Goal: Information Seeking & Learning: Learn about a topic

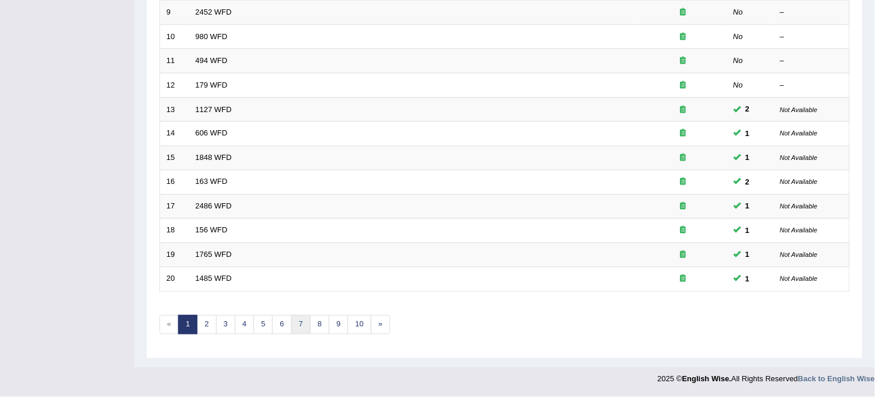
click at [296, 325] on link "7" at bounding box center [301, 325] width 19 height 19
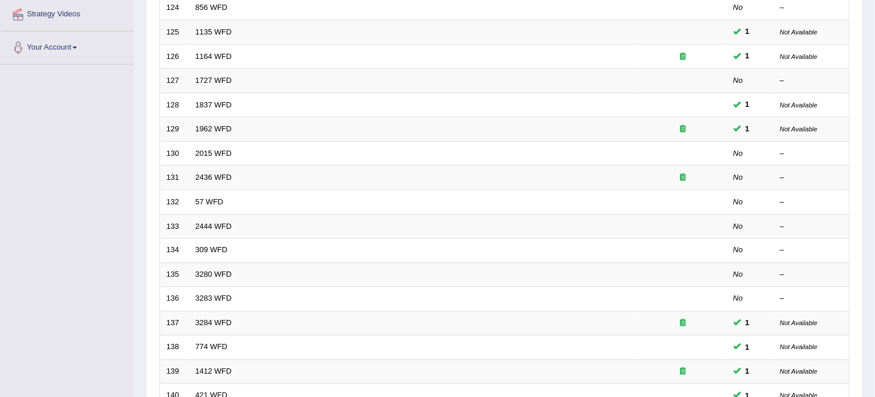
scroll to position [376, 0]
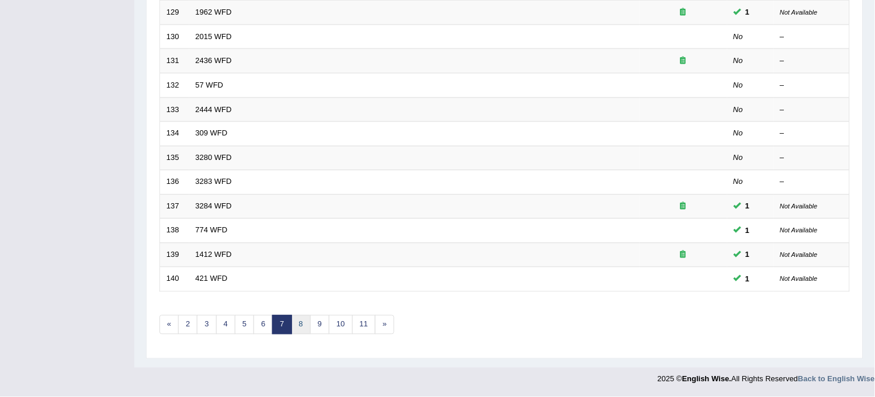
click at [304, 322] on link "8" at bounding box center [301, 325] width 19 height 19
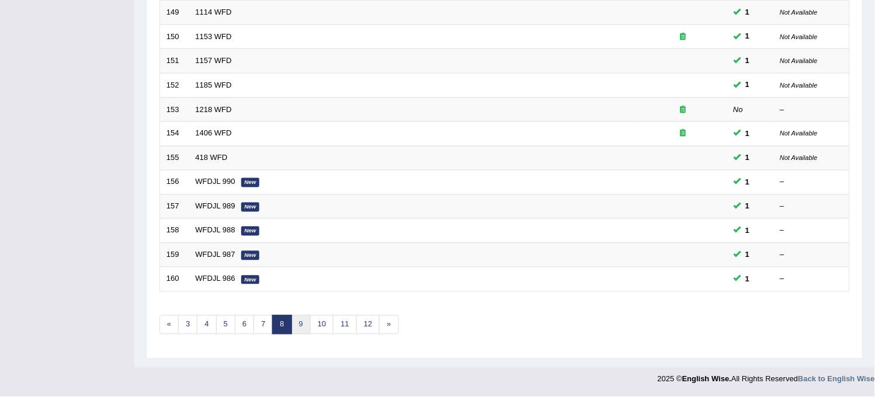
click at [299, 329] on link "9" at bounding box center [301, 325] width 19 height 19
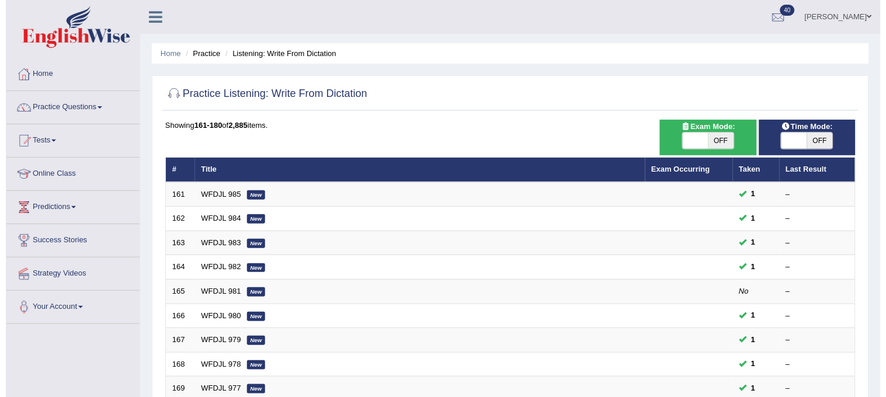
scroll to position [65, 0]
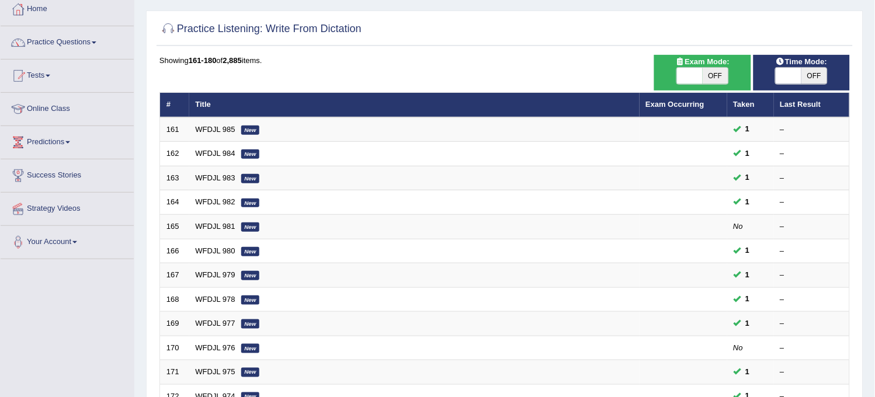
click at [712, 79] on span "OFF" at bounding box center [716, 76] width 26 height 16
checkbox input "true"
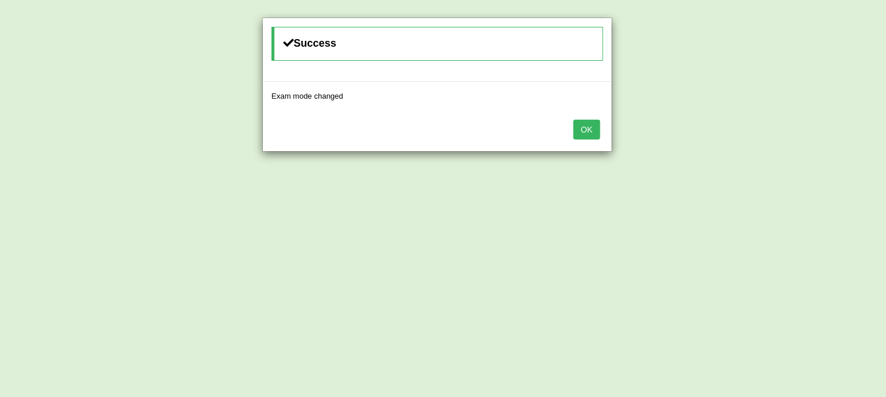
click at [588, 136] on button "OK" at bounding box center [587, 130] width 27 height 20
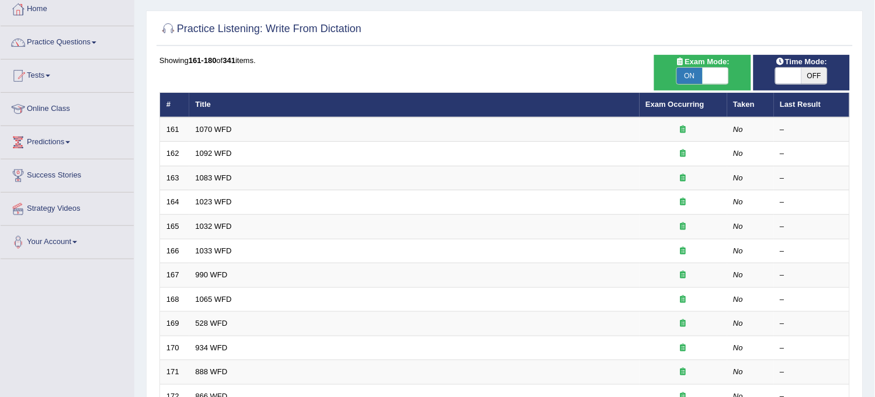
click at [804, 70] on span "OFF" at bounding box center [815, 76] width 26 height 16
checkbox input "true"
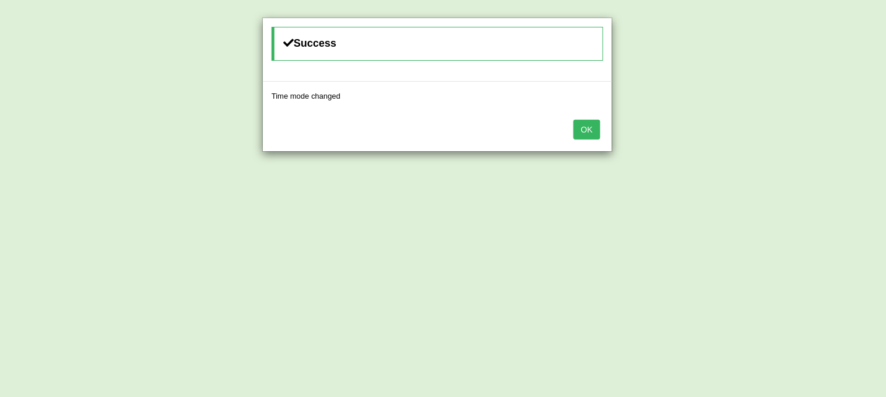
click at [587, 126] on button "OK" at bounding box center [587, 130] width 27 height 20
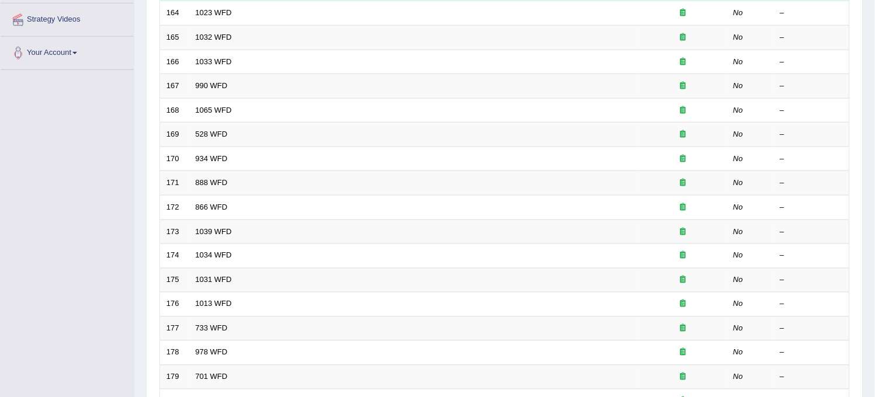
scroll to position [376, 0]
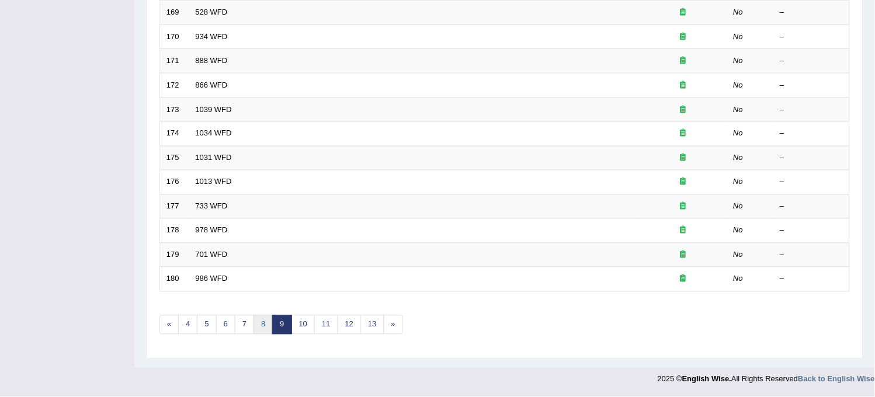
click at [264, 327] on link "8" at bounding box center [263, 325] width 19 height 19
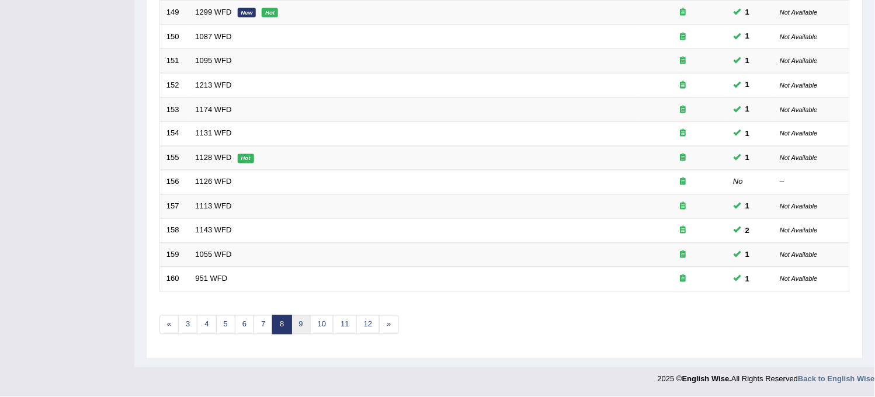
click at [298, 330] on link "9" at bounding box center [301, 325] width 19 height 19
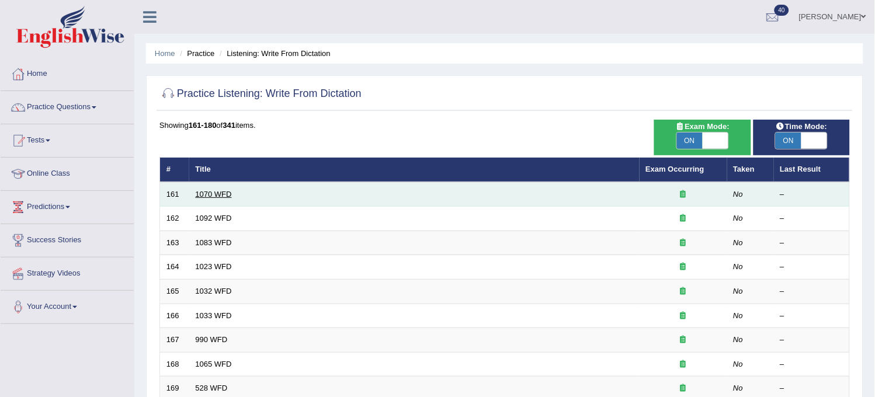
click at [216, 192] on link "1070 WFD" at bounding box center [214, 194] width 36 height 9
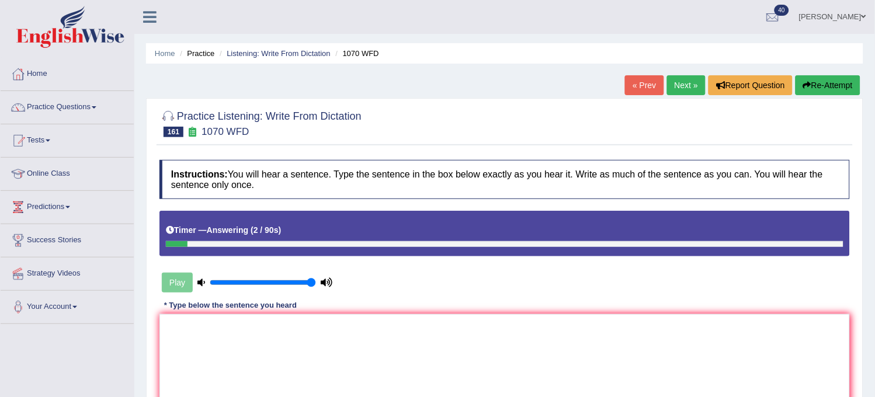
click at [807, 79] on button "Re-Attempt" at bounding box center [828, 85] width 65 height 20
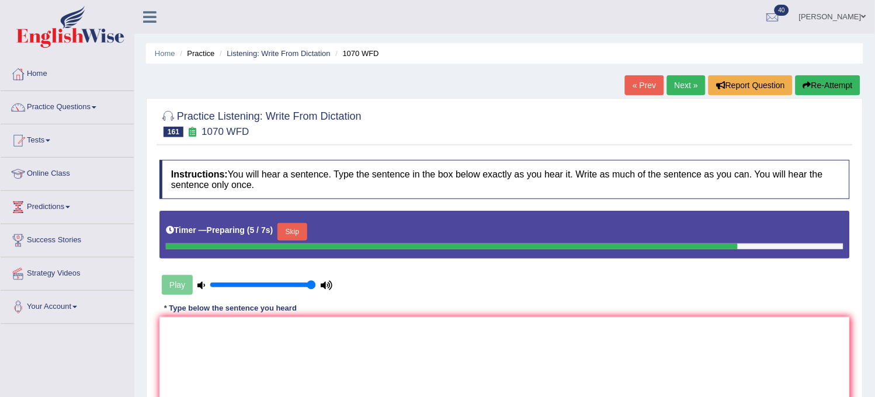
click at [307, 224] on button "Skip" at bounding box center [292, 232] width 29 height 18
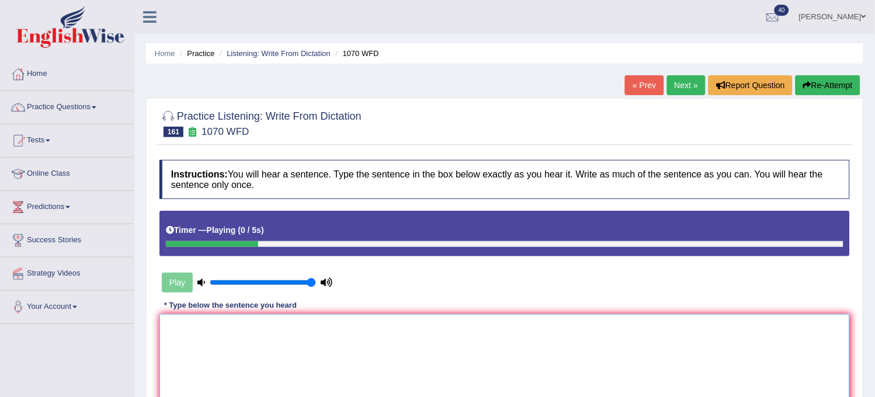
click at [279, 388] on textarea at bounding box center [505, 370] width 691 height 113
click at [841, 74] on div "Home Practice Listening: Write From Dictation 1070 WFD « Prev Next » Report Que…" at bounding box center [504, 292] width 741 height 584
click at [840, 76] on button "Re-Attempt" at bounding box center [828, 85] width 65 height 20
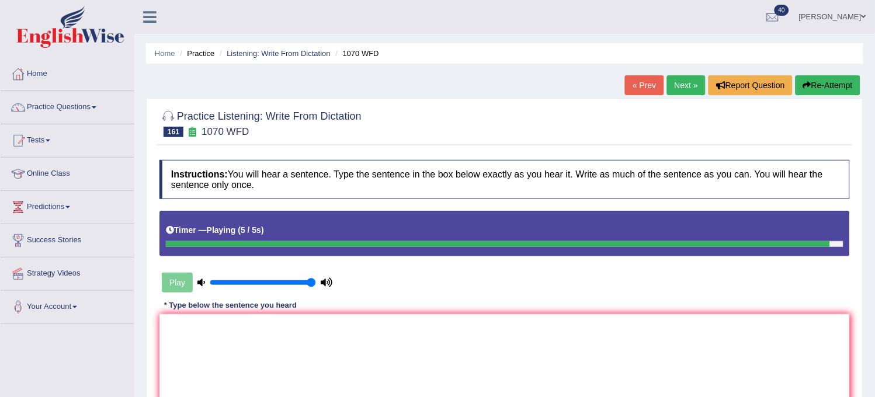
click at [840, 76] on button "Re-Attempt" at bounding box center [828, 85] width 65 height 20
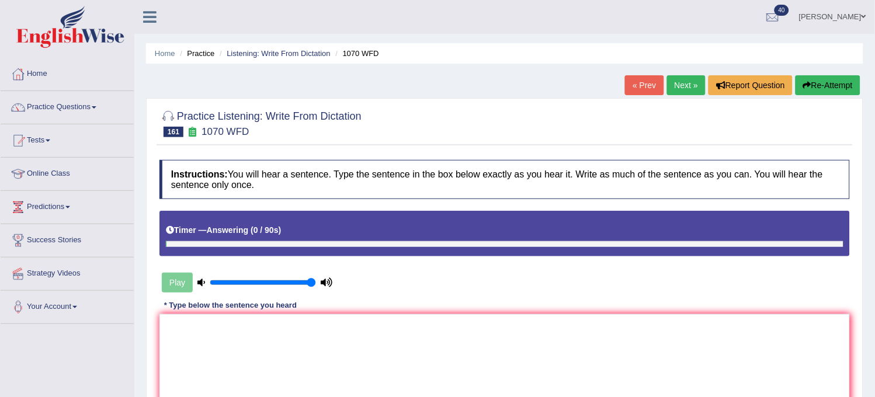
click at [840, 76] on button "Re-Attempt" at bounding box center [828, 85] width 65 height 20
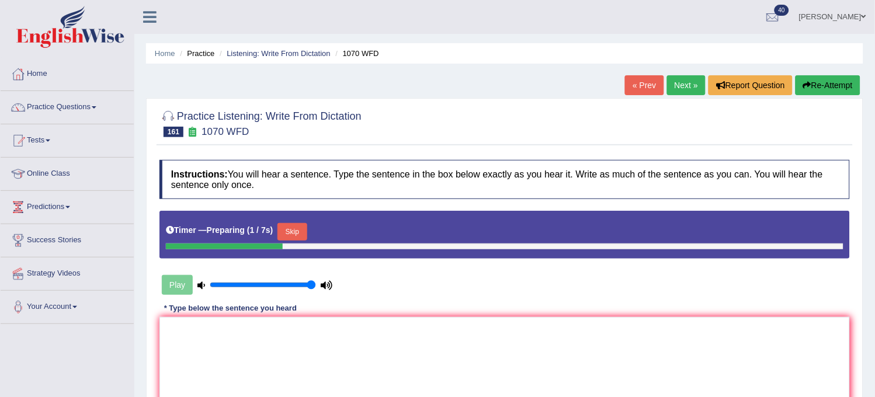
click at [294, 230] on button "Skip" at bounding box center [292, 232] width 29 height 18
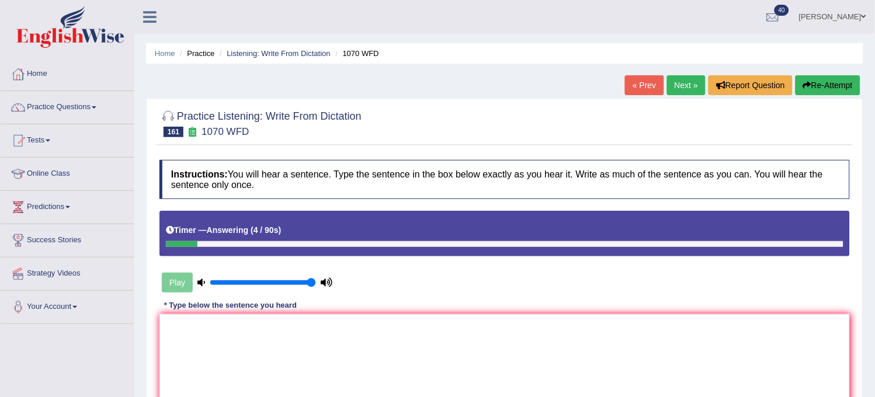
click at [836, 84] on button "Re-Attempt" at bounding box center [828, 85] width 65 height 20
click at [539, 328] on textarea at bounding box center [505, 370] width 691 height 113
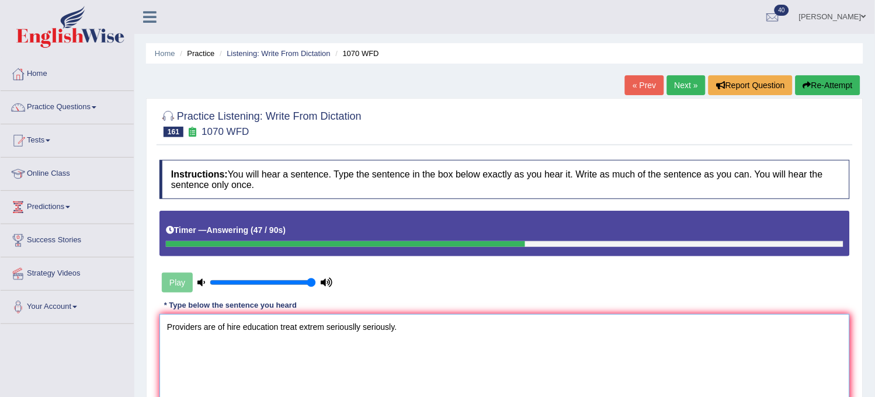
scroll to position [65, 0]
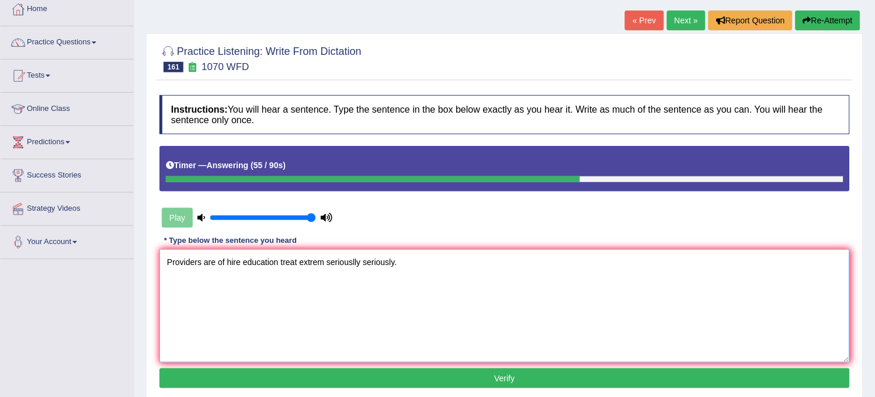
type textarea "Providers are of hire education treat extrem seriouslly seriously."
click at [238, 384] on button "Verify" at bounding box center [505, 379] width 691 height 20
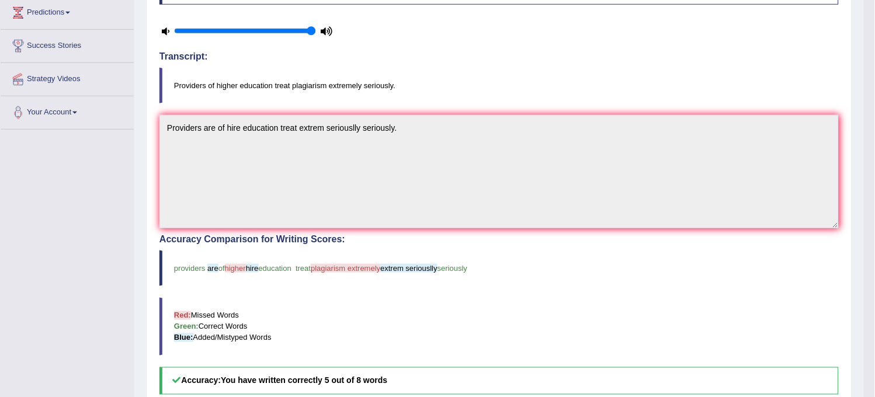
scroll to position [0, 0]
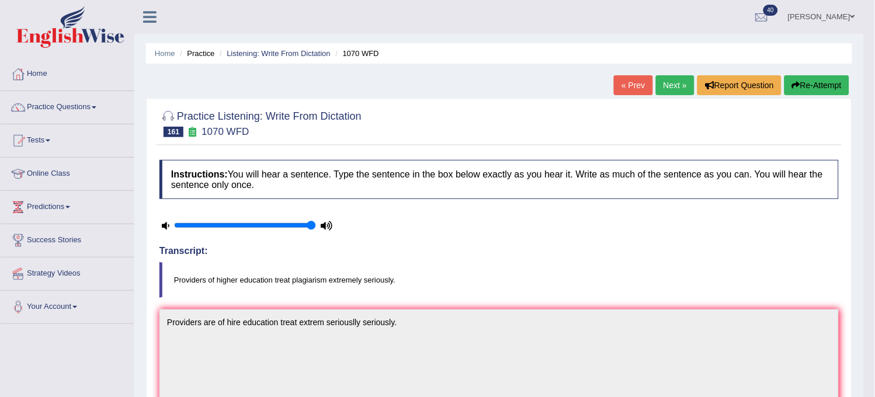
click at [674, 89] on link "Next »" at bounding box center [675, 85] width 39 height 20
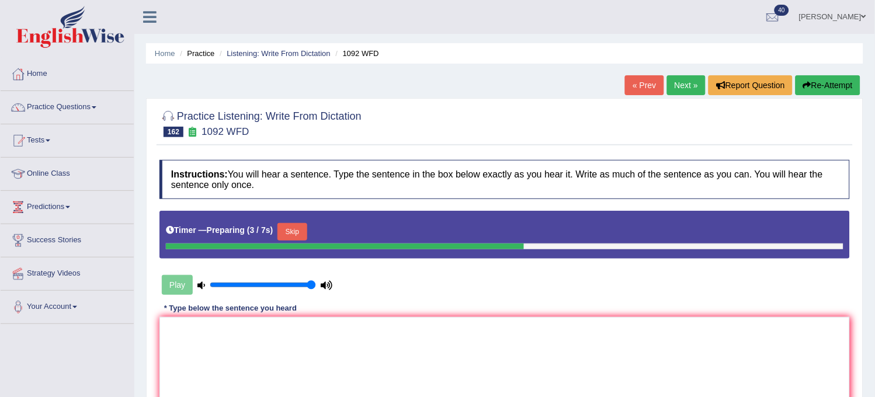
click at [304, 233] on button "Skip" at bounding box center [292, 232] width 29 height 18
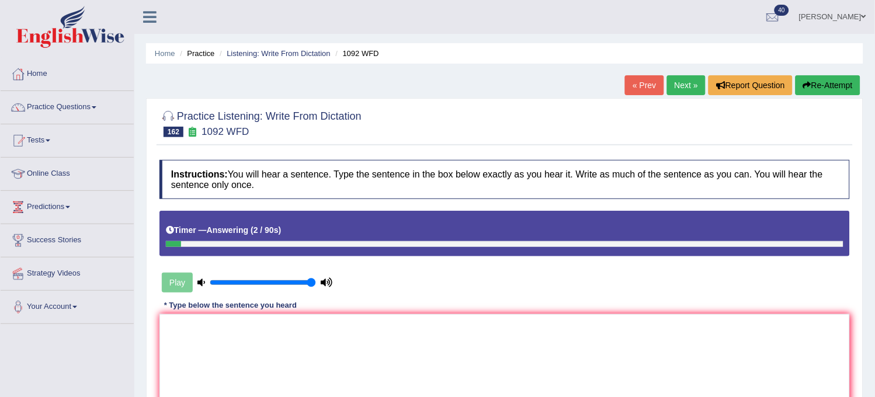
drag, startPoint x: 838, startPoint y: 74, endPoint x: 824, endPoint y: 86, distance: 19.0
click at [824, 86] on div "Home Practice Listening: Write From Dictation 1092 WFD « Prev Next » Report Que…" at bounding box center [504, 292] width 741 height 584
click at [824, 86] on button "Re-Attempt" at bounding box center [828, 85] width 65 height 20
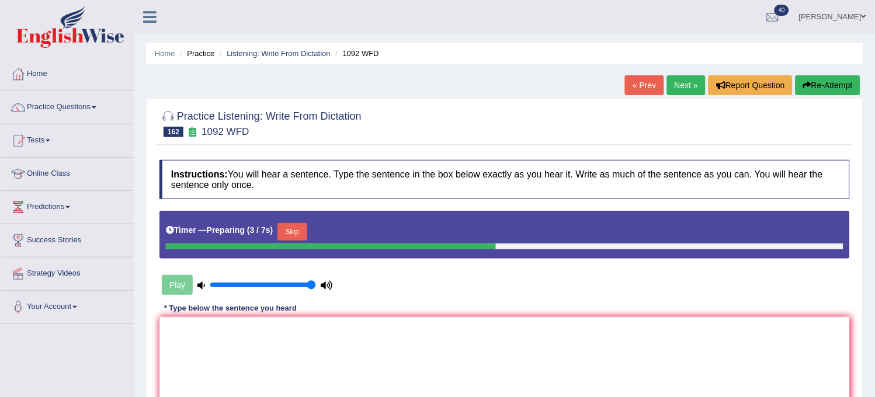
click at [299, 230] on button "Skip" at bounding box center [292, 232] width 29 height 18
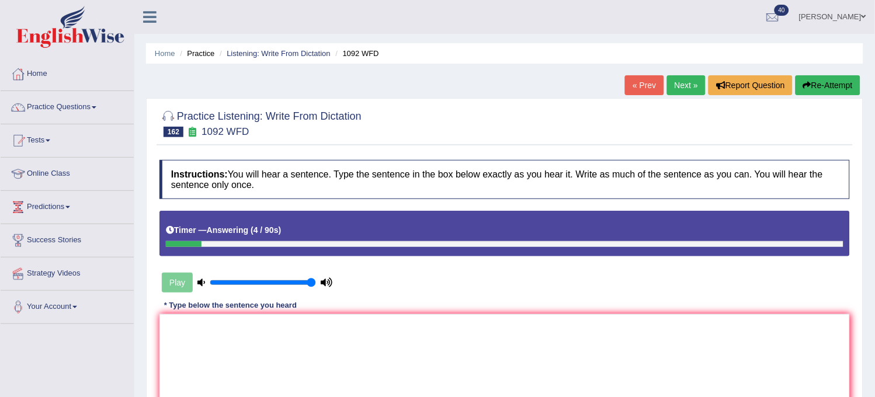
click at [828, 82] on button "Re-Attempt" at bounding box center [828, 85] width 65 height 20
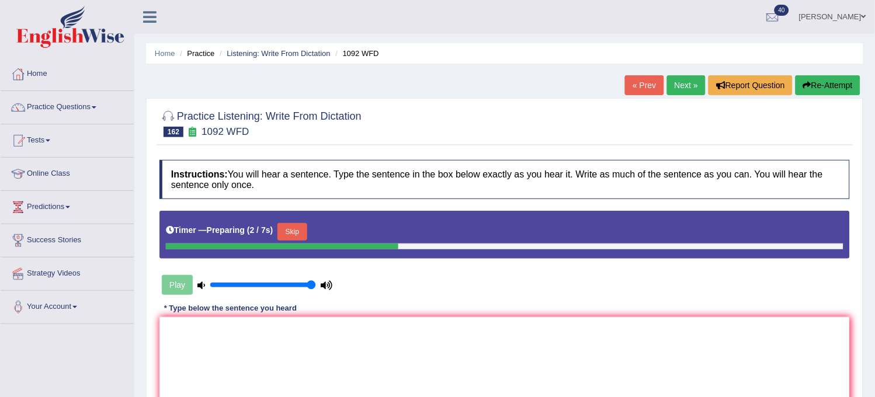
click at [285, 235] on button "Skip" at bounding box center [292, 232] width 29 height 18
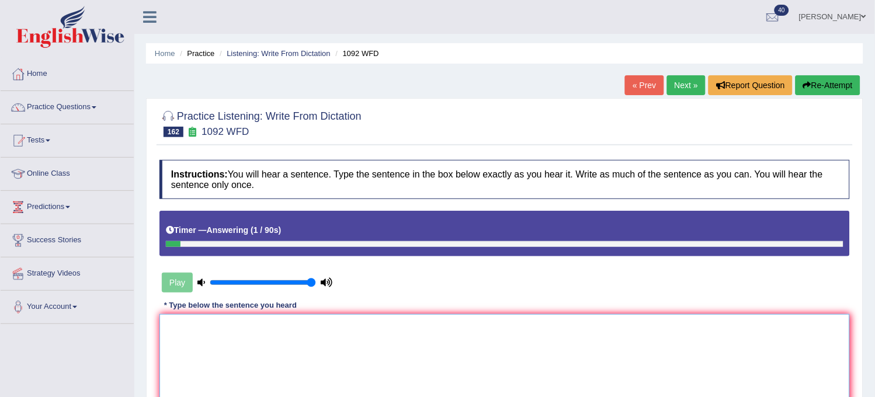
click at [292, 348] on textarea at bounding box center [505, 370] width 691 height 113
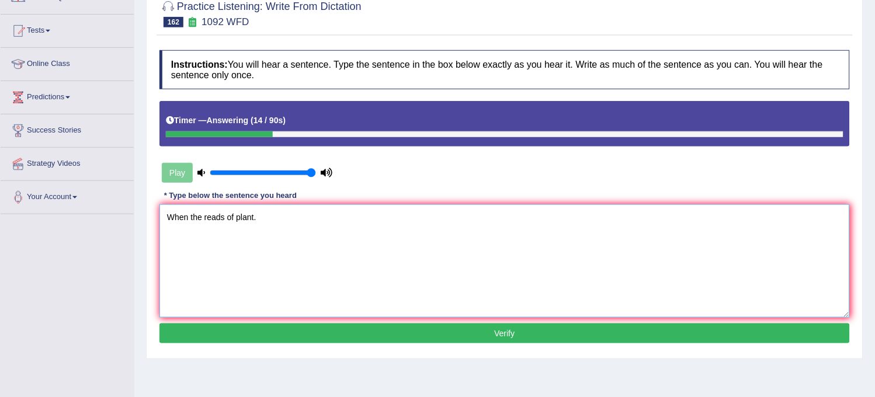
scroll to position [130, 0]
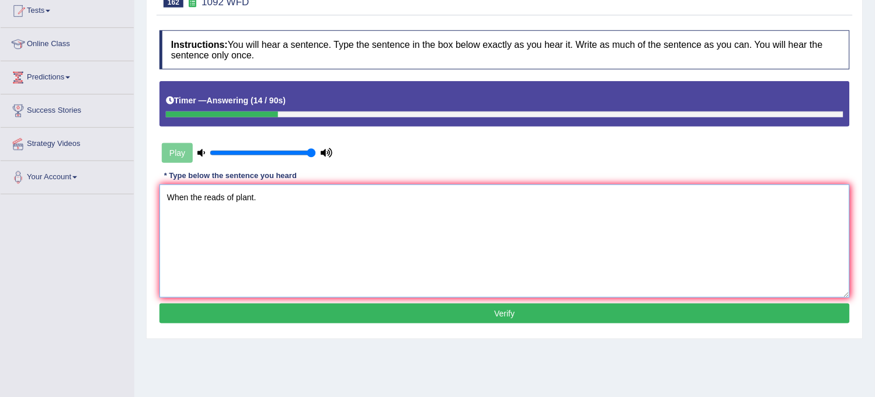
type textarea "When the reads of plant."
click at [312, 310] on button "Verify" at bounding box center [505, 314] width 691 height 20
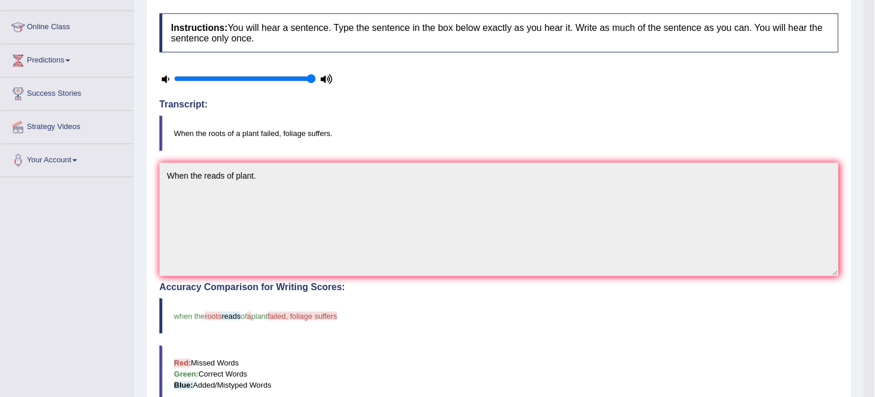
scroll to position [0, 0]
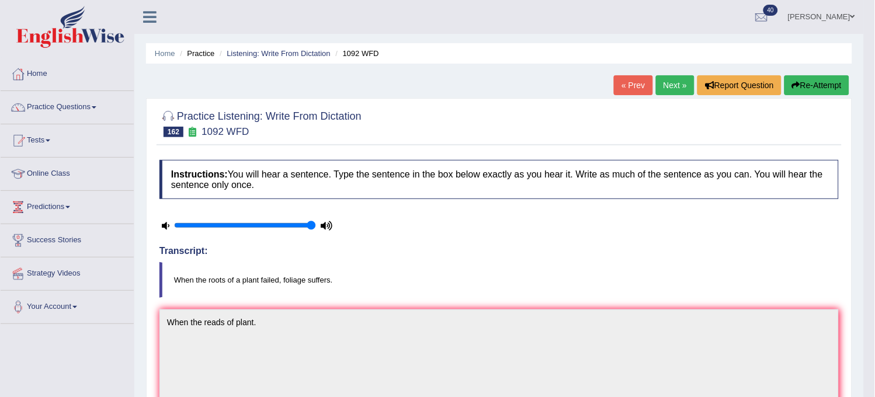
click at [672, 77] on link "Next »" at bounding box center [675, 85] width 39 height 20
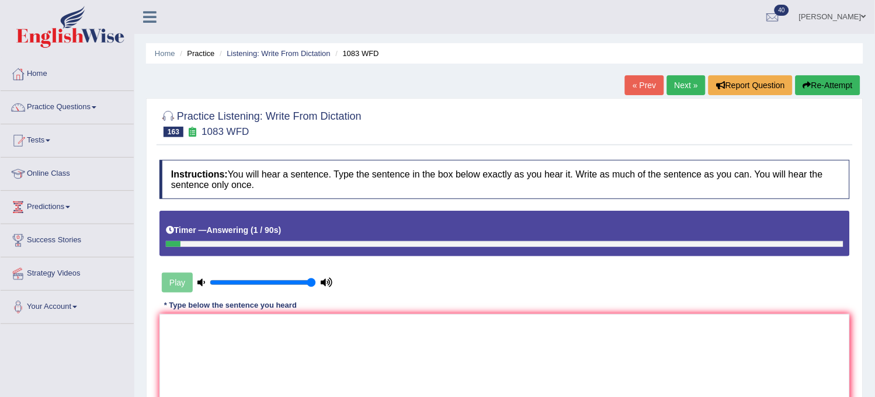
click at [813, 81] on button "Re-Attempt" at bounding box center [828, 85] width 65 height 20
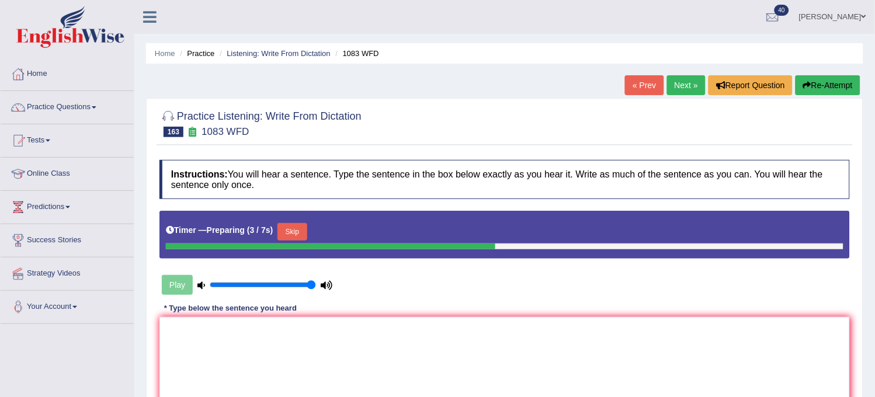
click at [300, 234] on button "Skip" at bounding box center [292, 232] width 29 height 18
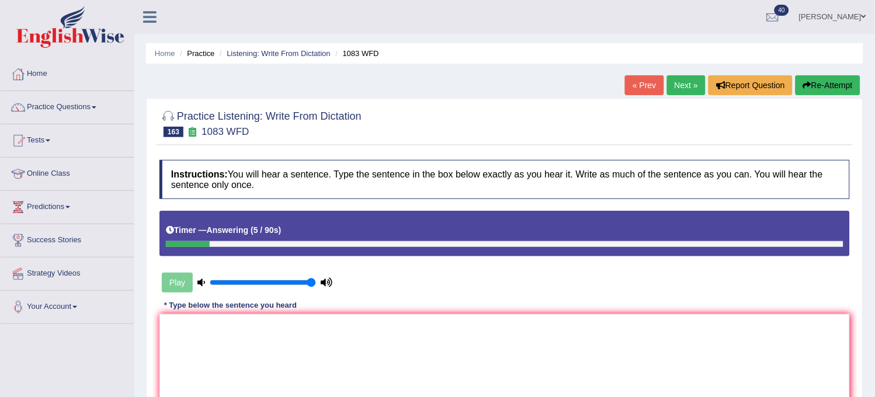
click at [824, 86] on button "Re-Attempt" at bounding box center [828, 85] width 65 height 20
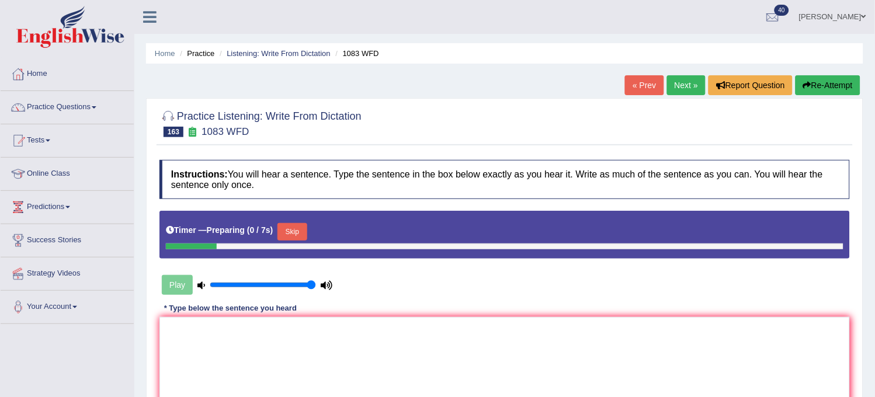
click at [305, 223] on button "Skip" at bounding box center [292, 232] width 29 height 18
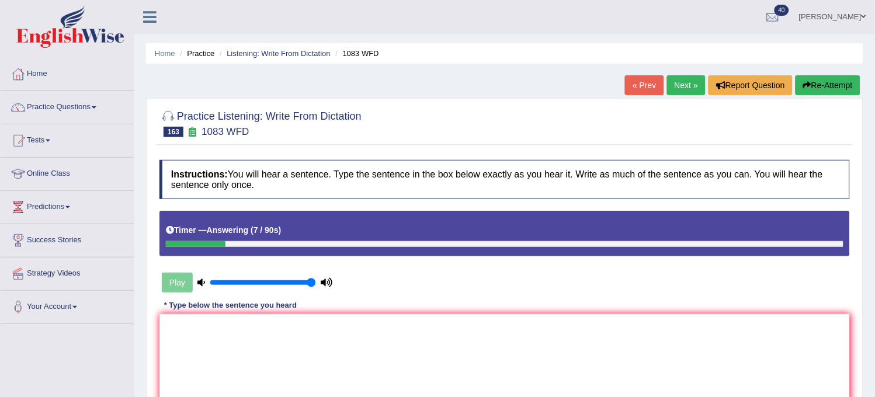
click at [833, 86] on button "Re-Attempt" at bounding box center [828, 85] width 65 height 20
click at [508, 387] on textarea at bounding box center [505, 370] width 691 height 113
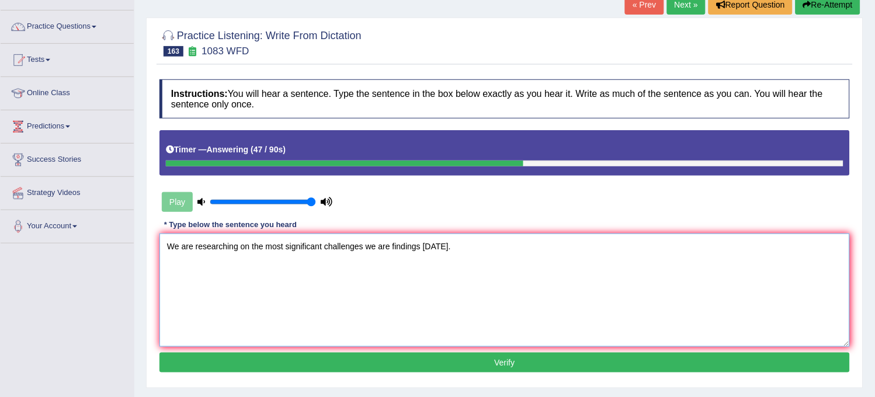
scroll to position [130, 0]
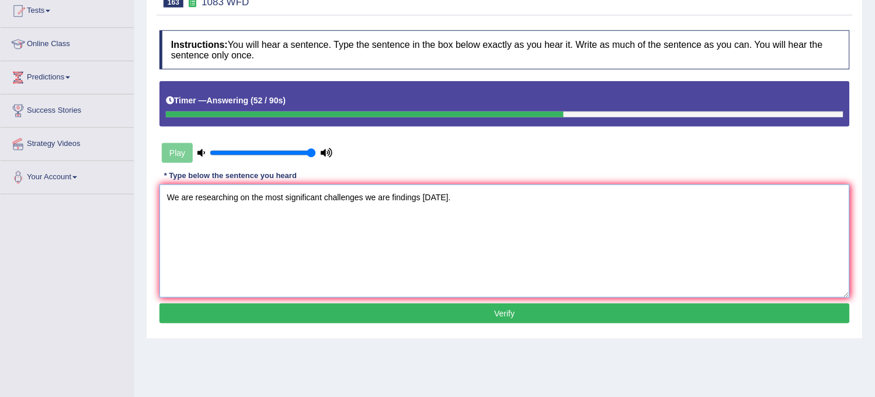
type textarea "We are researching on the most significant challenges we are findings today."
click at [512, 313] on button "Verify" at bounding box center [505, 314] width 691 height 20
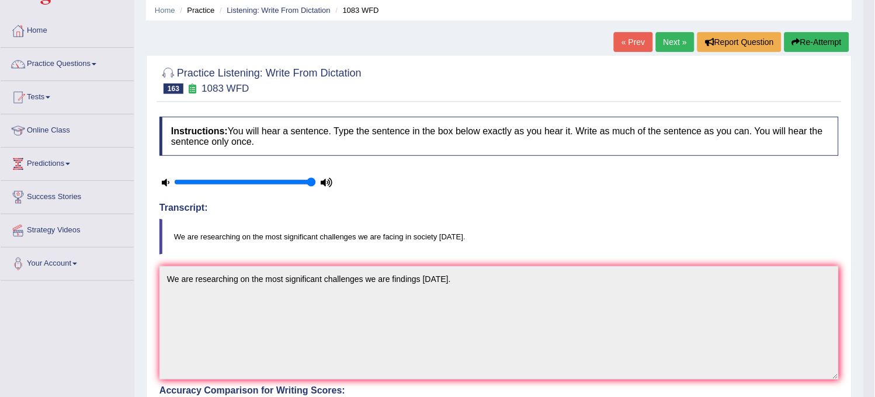
scroll to position [0, 0]
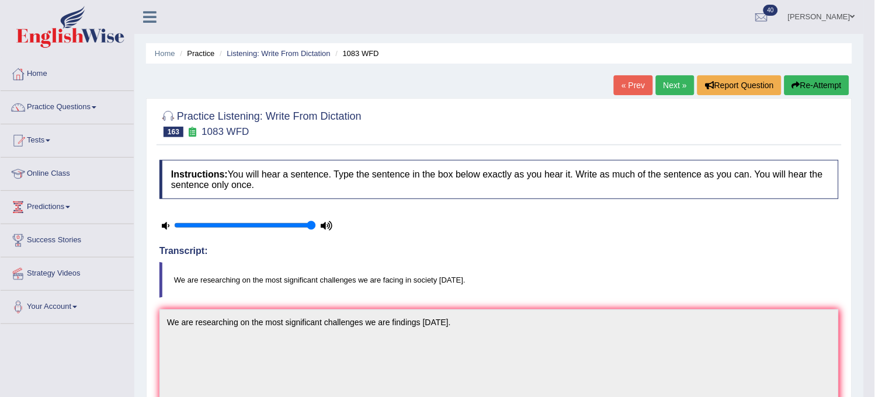
click at [672, 88] on link "Next »" at bounding box center [675, 85] width 39 height 20
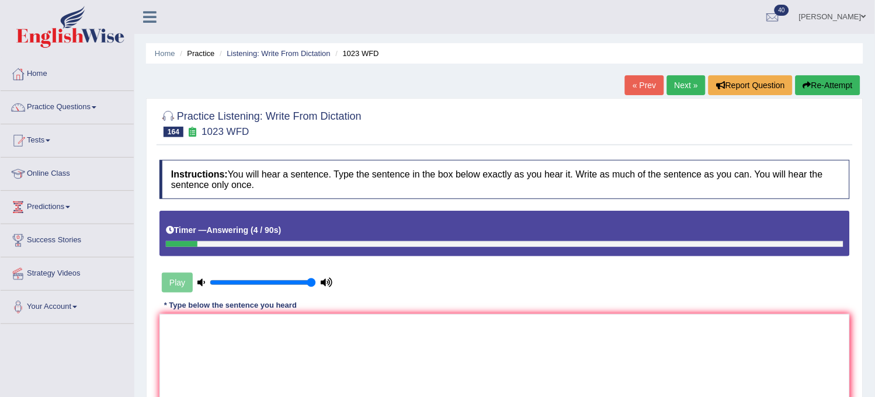
click at [830, 91] on button "Re-Attempt" at bounding box center [828, 85] width 65 height 20
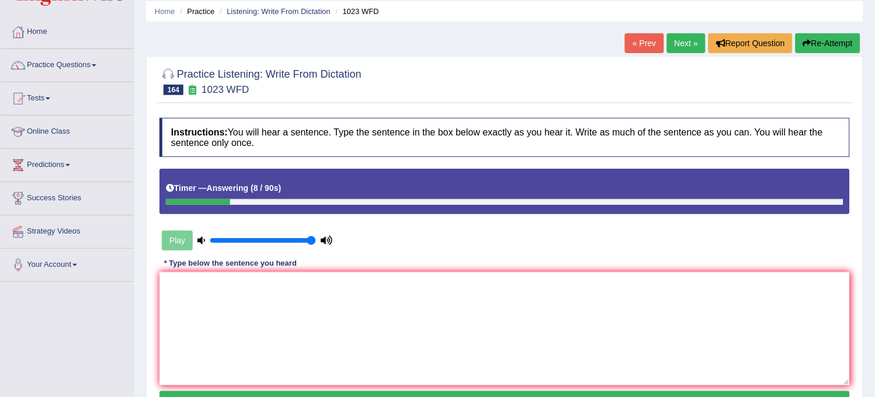
scroll to position [65, 0]
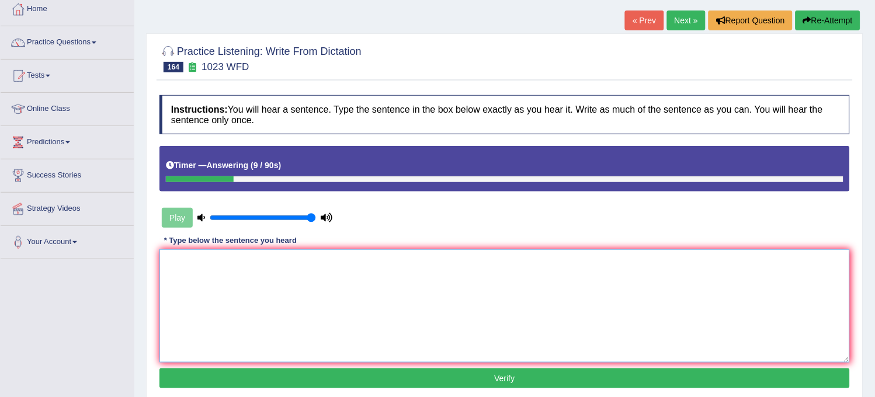
click at [491, 323] on textarea at bounding box center [505, 305] width 691 height 113
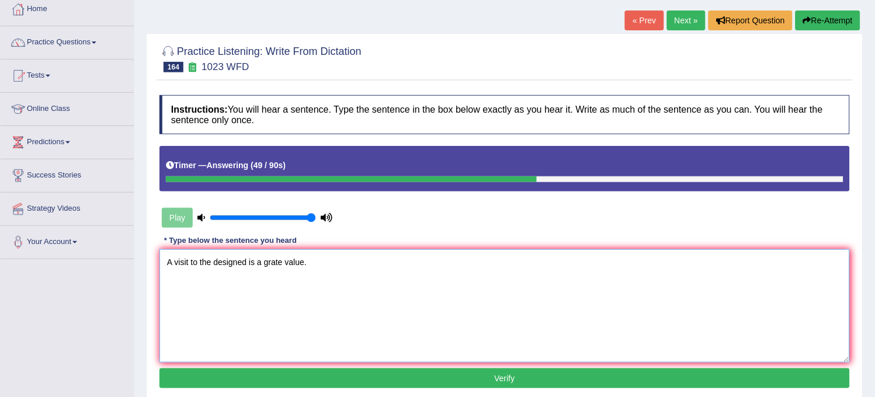
type textarea "A visit to the designed is a grate value."
click at [390, 379] on button "Verify" at bounding box center [505, 379] width 691 height 20
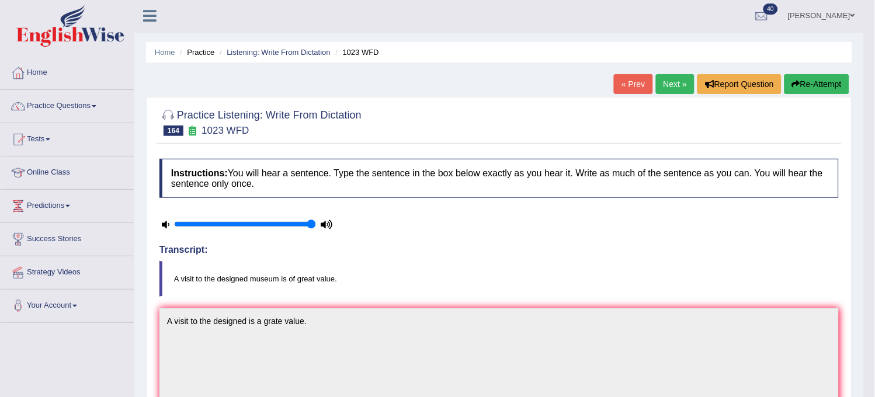
scroll to position [0, 0]
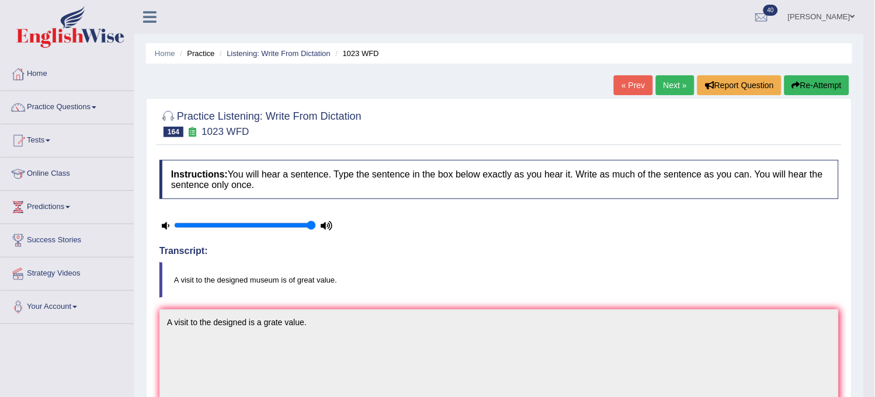
click at [672, 92] on link "Next »" at bounding box center [675, 85] width 39 height 20
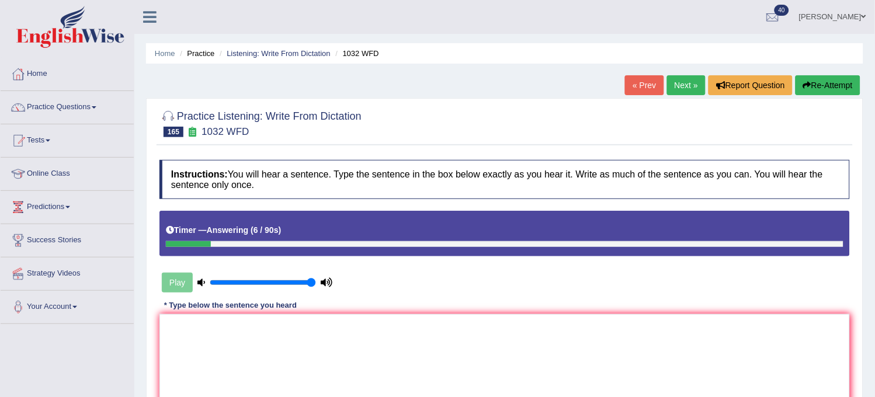
click at [831, 95] on button "Re-Attempt" at bounding box center [828, 85] width 65 height 20
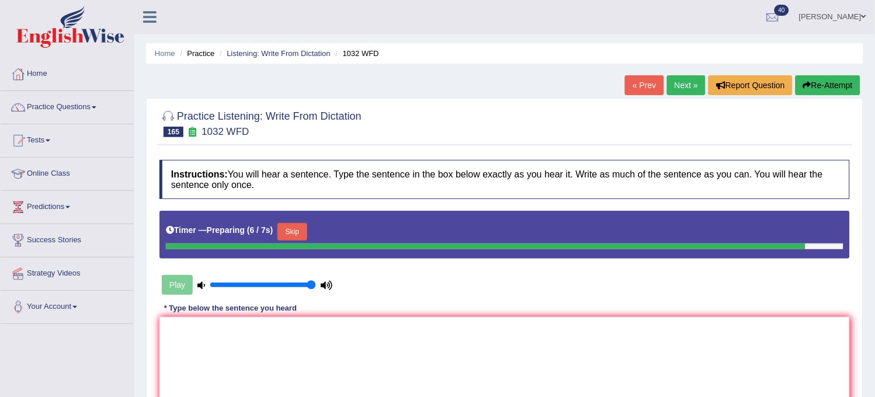
click at [293, 228] on button "Skip" at bounding box center [292, 232] width 29 height 18
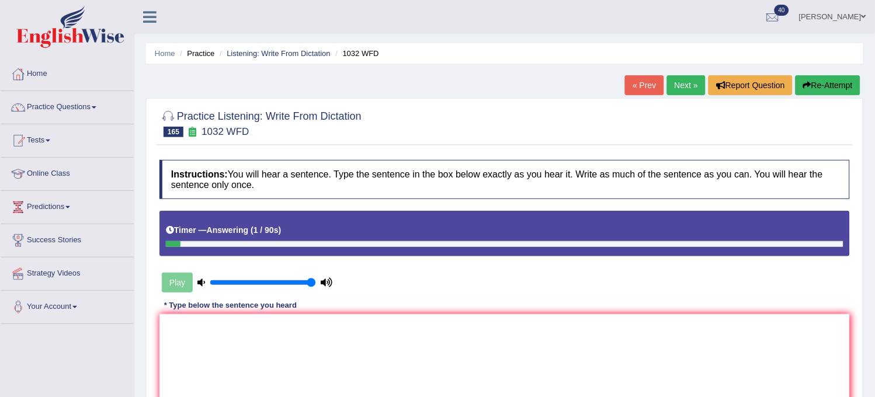
click at [827, 86] on button "Re-Attempt" at bounding box center [828, 85] width 65 height 20
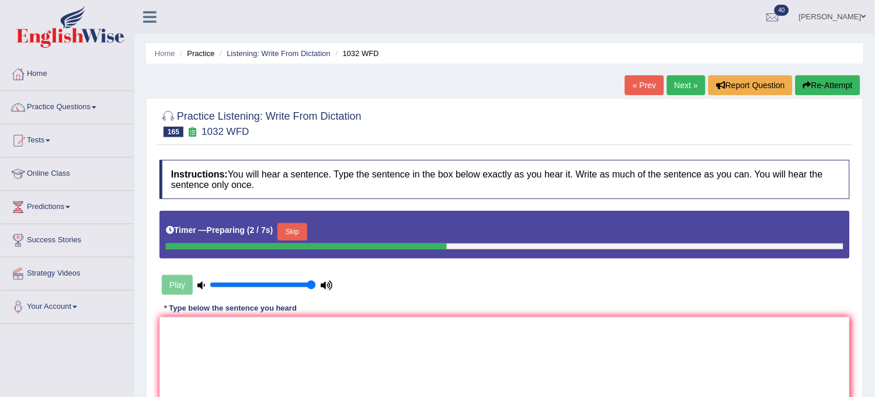
click at [294, 238] on button "Skip" at bounding box center [292, 232] width 29 height 18
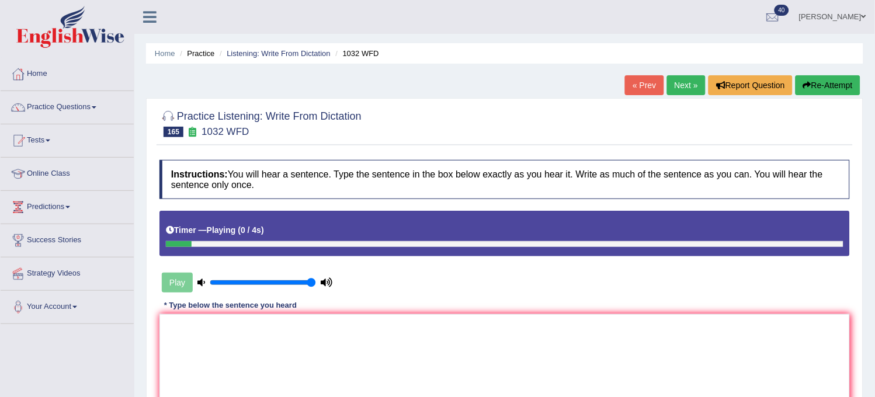
click at [294, 238] on div "Timer — Playing ( 0 / 4s )" at bounding box center [505, 230] width 678 height 20
click at [810, 81] on button "Re-Attempt" at bounding box center [828, 85] width 65 height 20
click at [498, 367] on textarea at bounding box center [505, 370] width 691 height 113
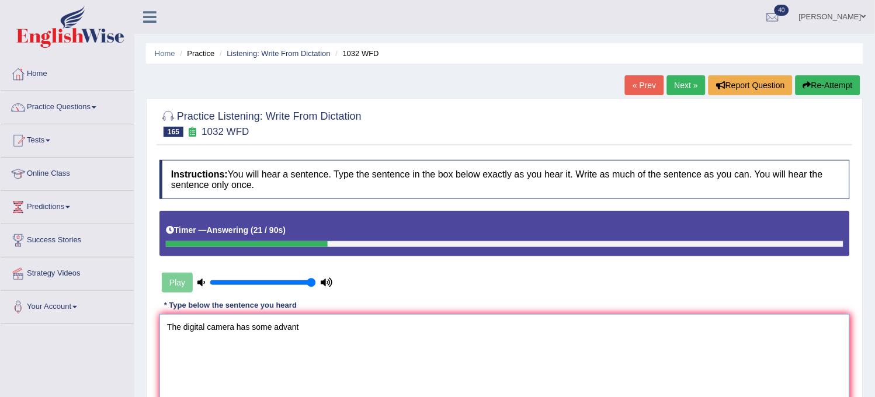
click at [498, 367] on textarea "The digital camera has some advant" at bounding box center [505, 370] width 691 height 113
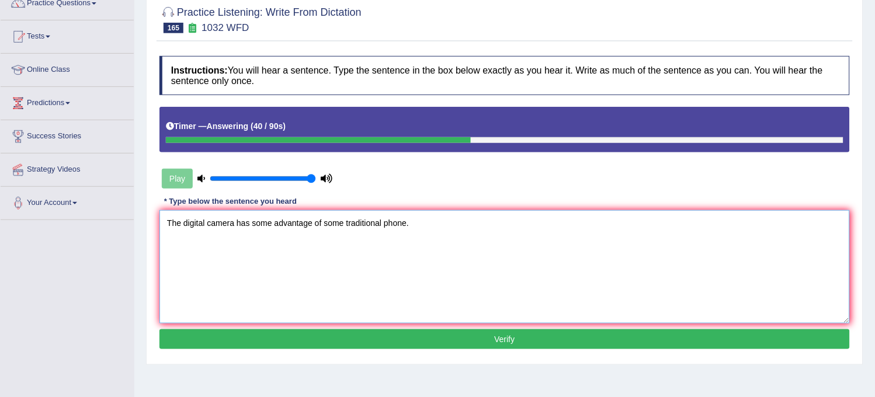
scroll to position [130, 0]
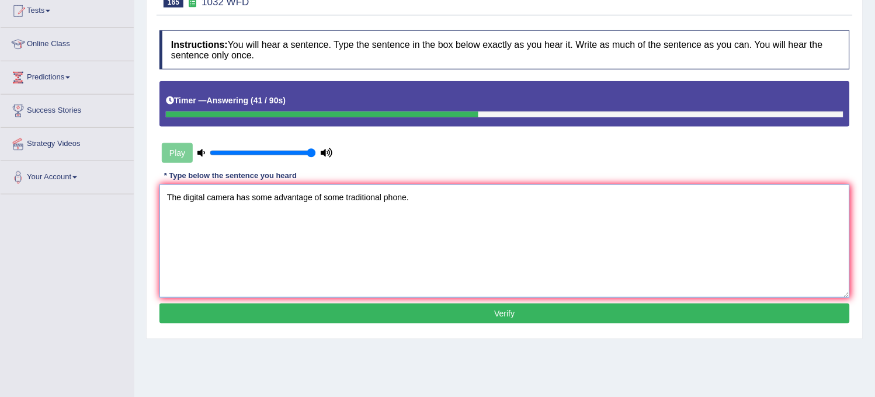
type textarea "The digital camera has some advantage of some traditional phone."
click at [480, 317] on button "Verify" at bounding box center [505, 314] width 691 height 20
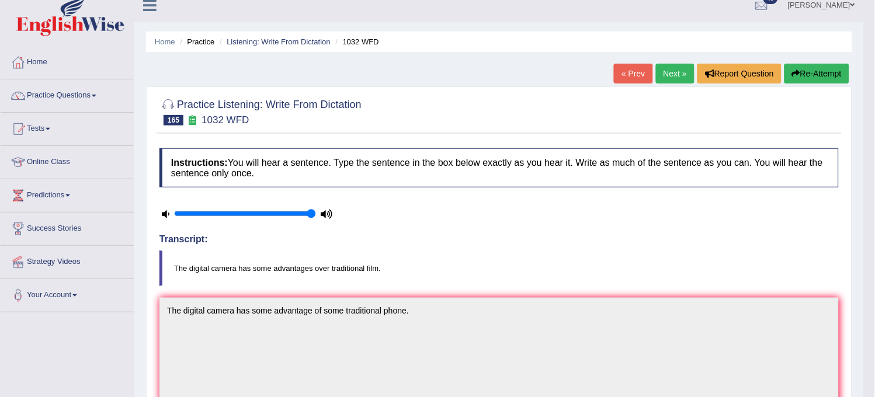
scroll to position [0, 0]
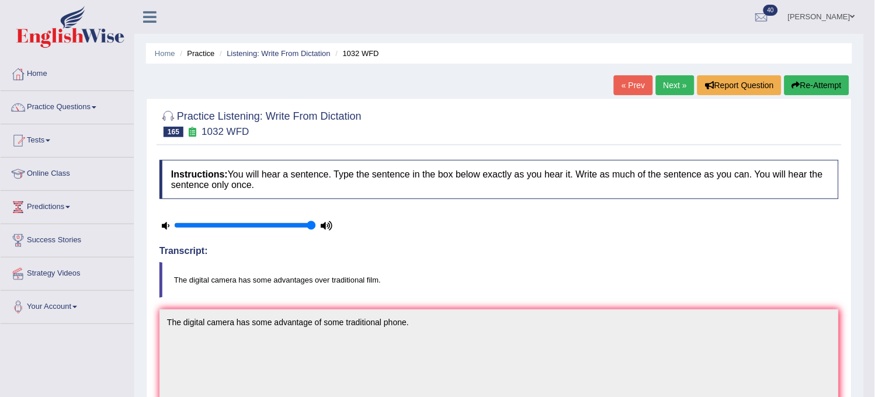
click at [665, 85] on link "Next »" at bounding box center [675, 85] width 39 height 20
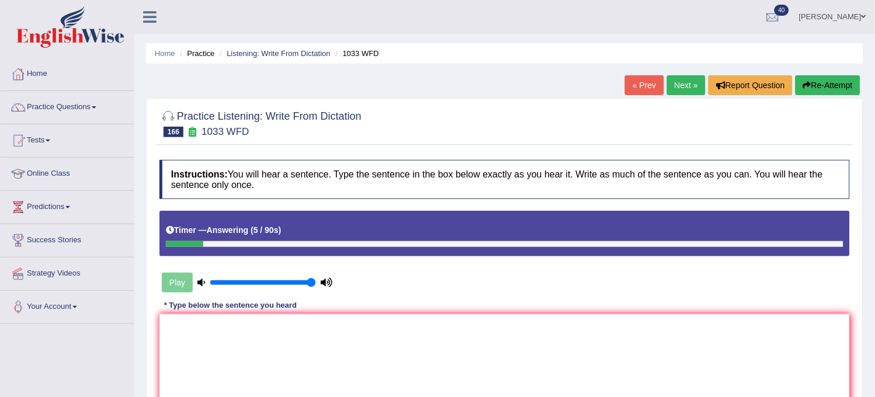
click at [798, 91] on button "Re-Attempt" at bounding box center [828, 85] width 65 height 20
click at [497, 366] on textarea at bounding box center [505, 370] width 691 height 113
click at [497, 366] on textarea "Crit" at bounding box center [505, 370] width 691 height 113
click at [497, 366] on textarea "Critic" at bounding box center [505, 370] width 691 height 113
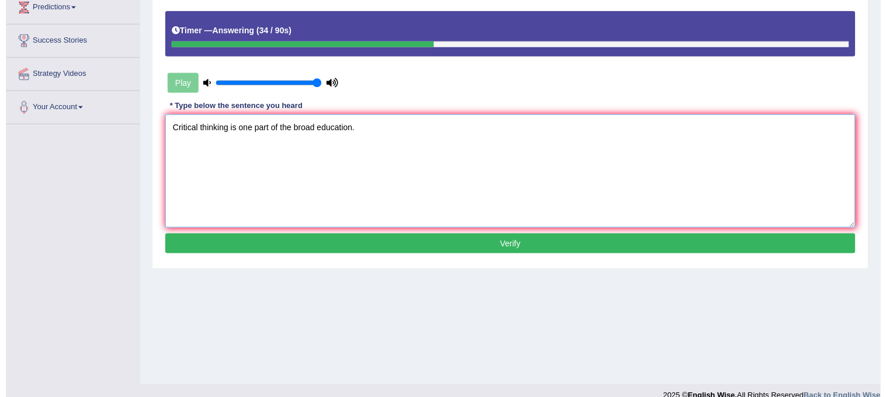
scroll to position [216, 0]
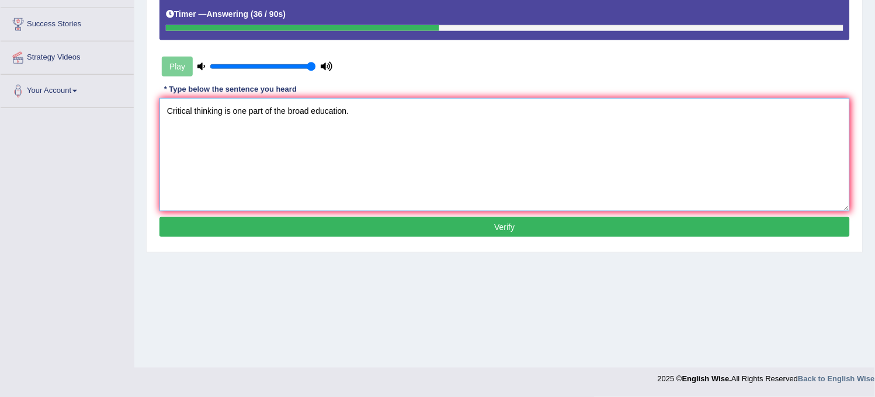
type textarea "Critical thinking is one part of the broad education."
click at [539, 236] on button "Verify" at bounding box center [505, 227] width 691 height 20
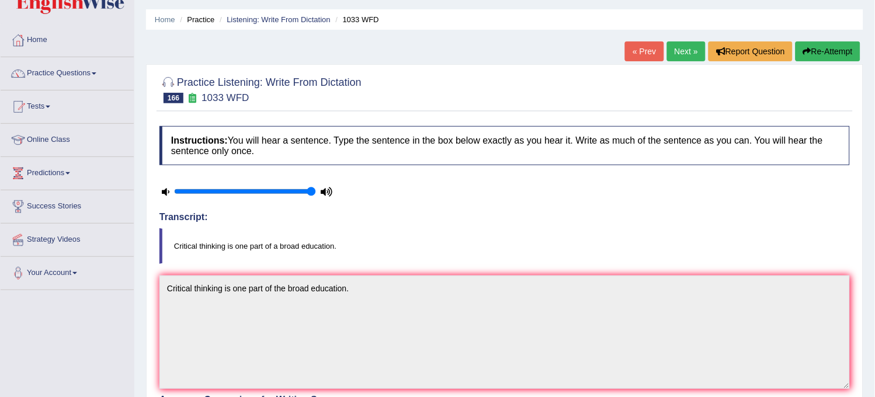
scroll to position [0, 0]
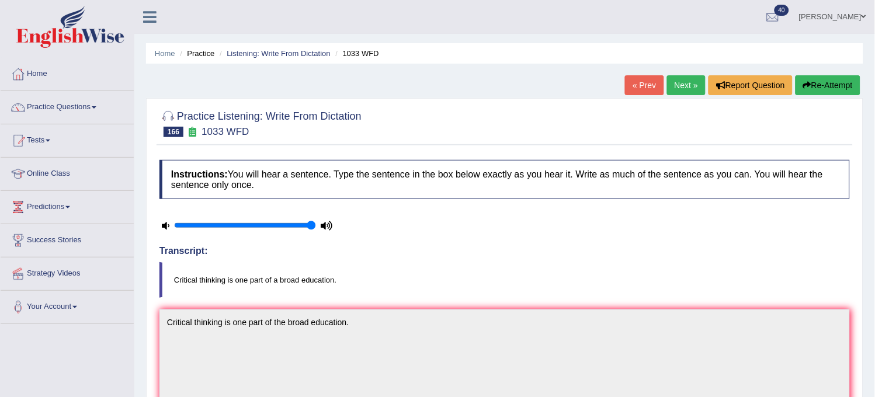
click at [667, 89] on link "Next »" at bounding box center [686, 85] width 39 height 20
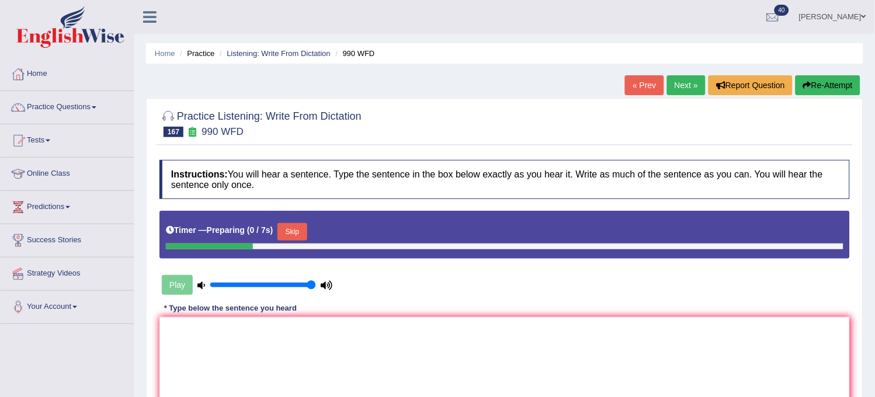
click at [307, 231] on button "Skip" at bounding box center [292, 232] width 29 height 18
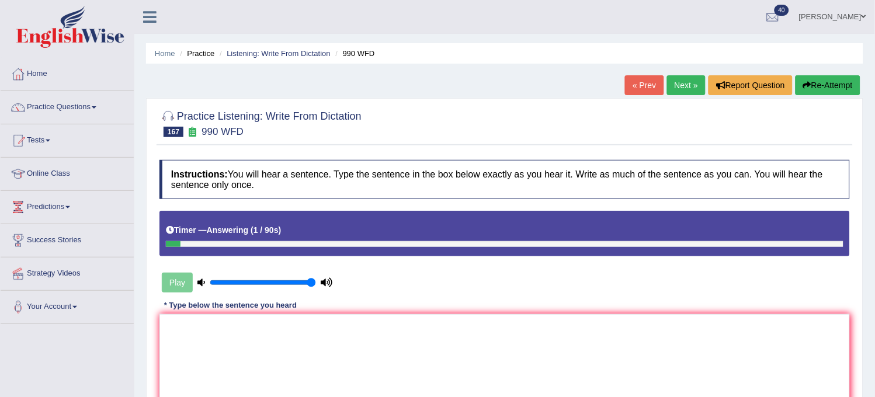
click at [671, 81] on link "Next »" at bounding box center [686, 85] width 39 height 20
click at [826, 89] on button "Re-Attempt" at bounding box center [828, 85] width 65 height 20
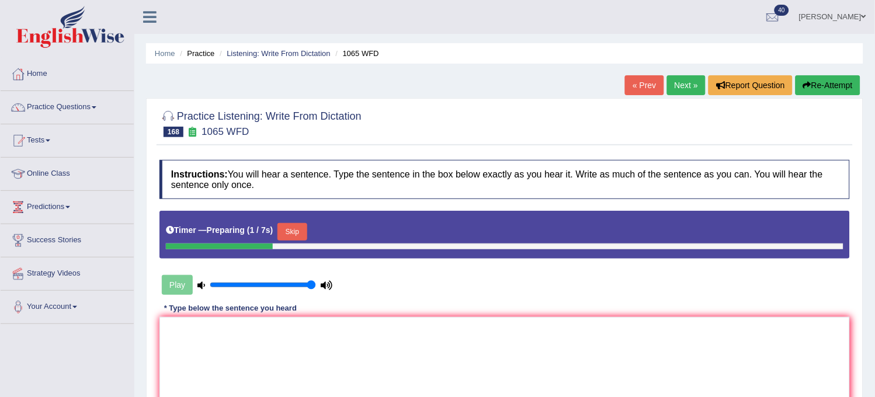
click at [287, 224] on button "Skip" at bounding box center [292, 232] width 29 height 18
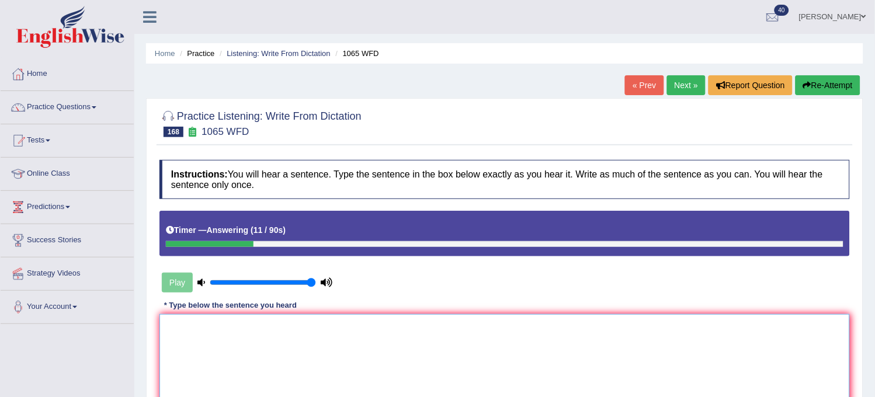
click at [240, 354] on textarea at bounding box center [505, 370] width 691 height 113
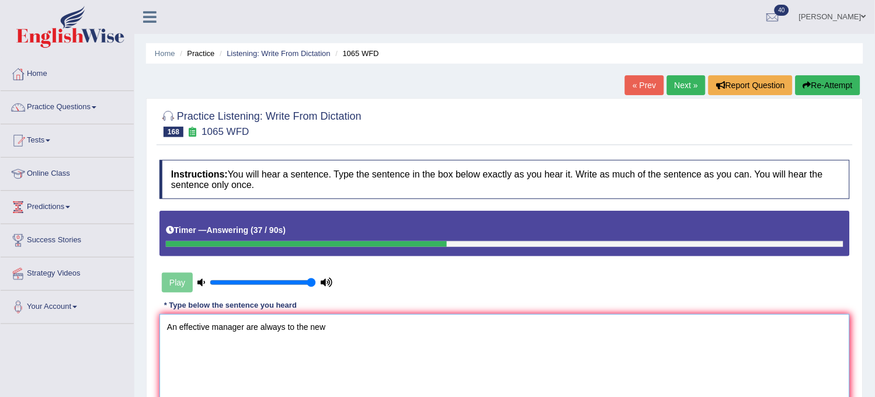
click at [285, 325] on textarea "An effective manager are always to the new" at bounding box center [505, 370] width 691 height 113
click at [380, 314] on textarea "An effective manager are always open to the new" at bounding box center [505, 370] width 691 height 113
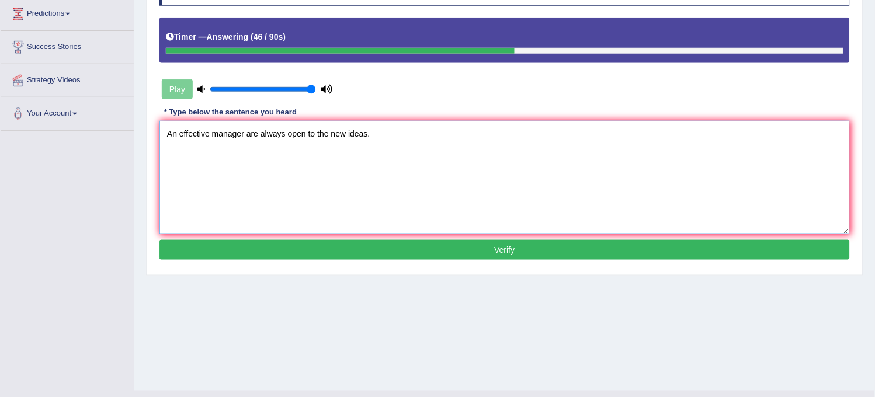
scroll to position [195, 0]
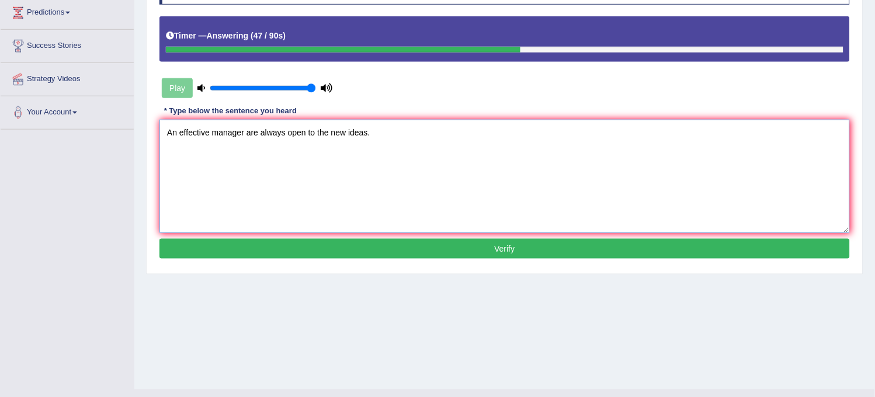
type textarea "An effective manager are always open to the new ideas."
click at [399, 254] on button "Verify" at bounding box center [505, 249] width 691 height 20
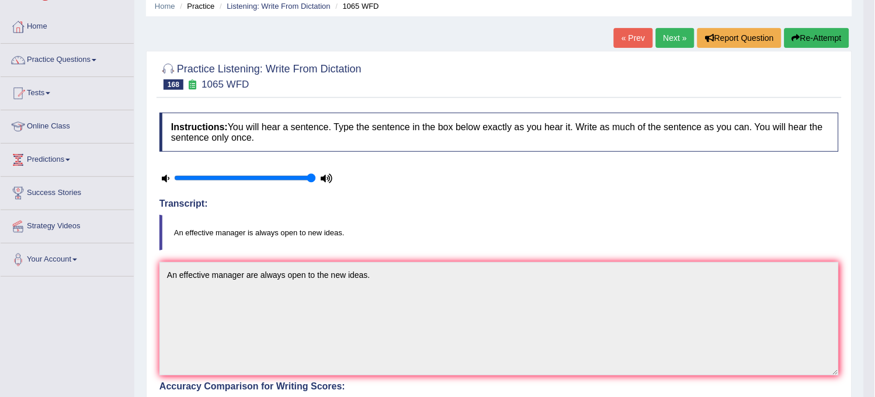
scroll to position [0, 0]
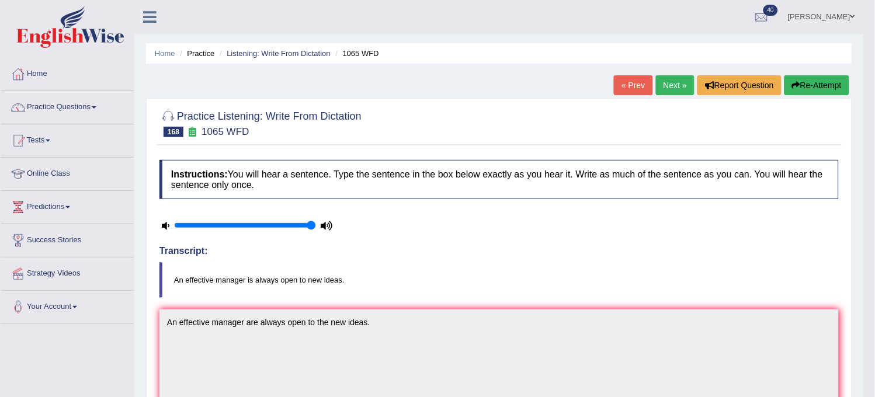
click at [675, 82] on link "Next »" at bounding box center [675, 85] width 39 height 20
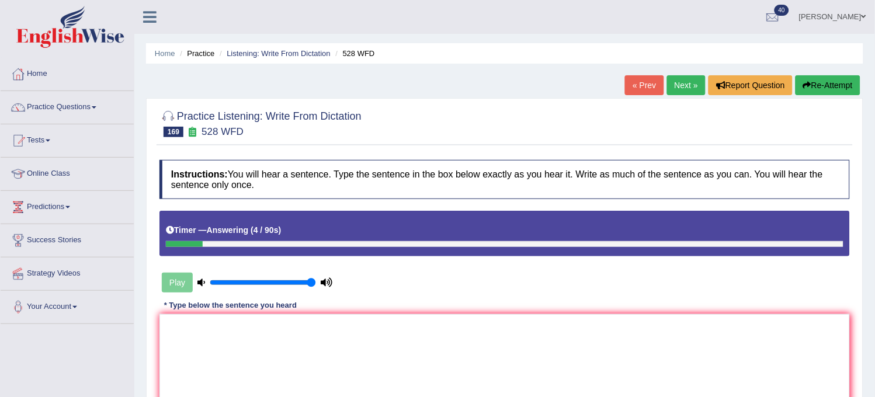
scroll to position [216, 0]
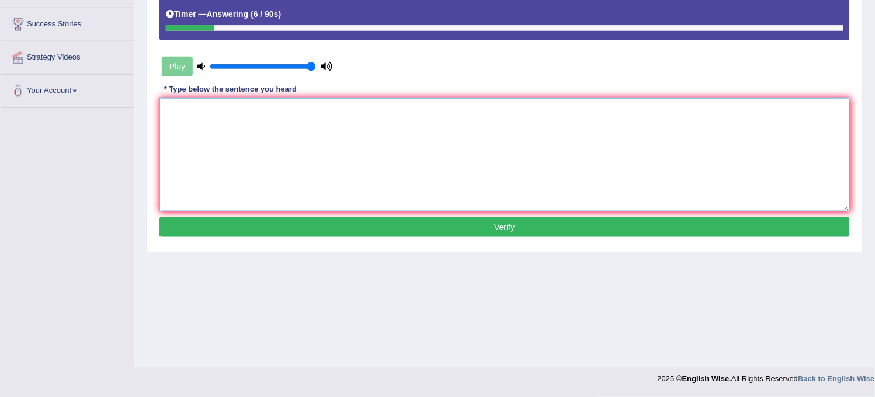
click at [547, 117] on textarea at bounding box center [505, 154] width 691 height 113
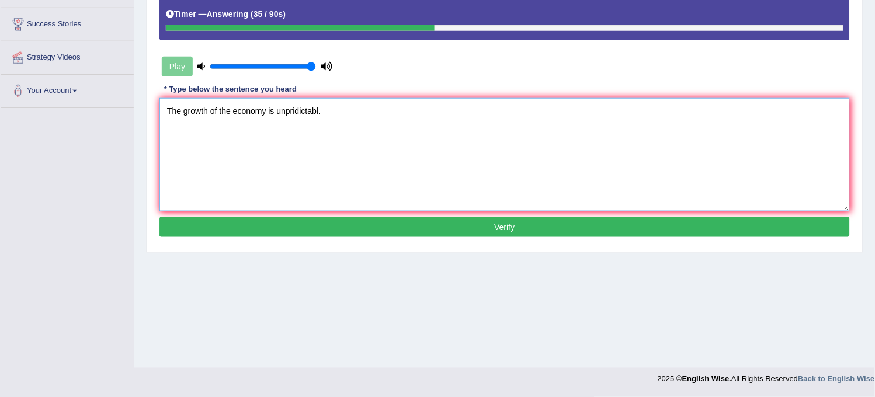
type textarea "The growth of the economy is unpridictabl."
click at [470, 235] on button "Verify" at bounding box center [505, 227] width 691 height 20
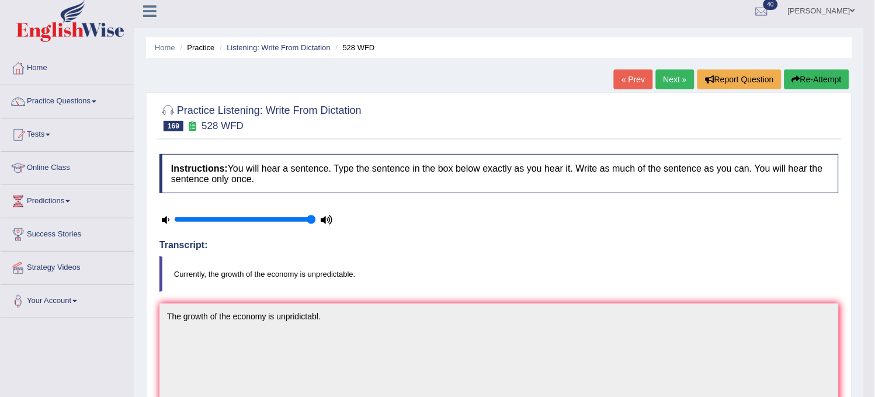
scroll to position [0, 0]
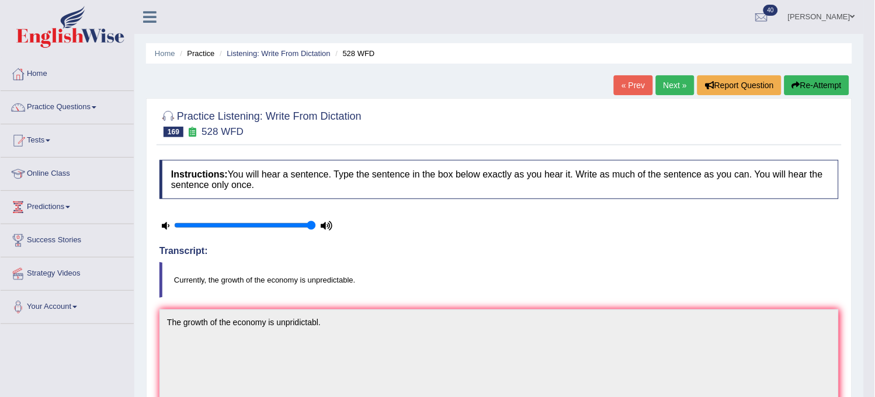
click at [669, 85] on link "Next »" at bounding box center [675, 85] width 39 height 20
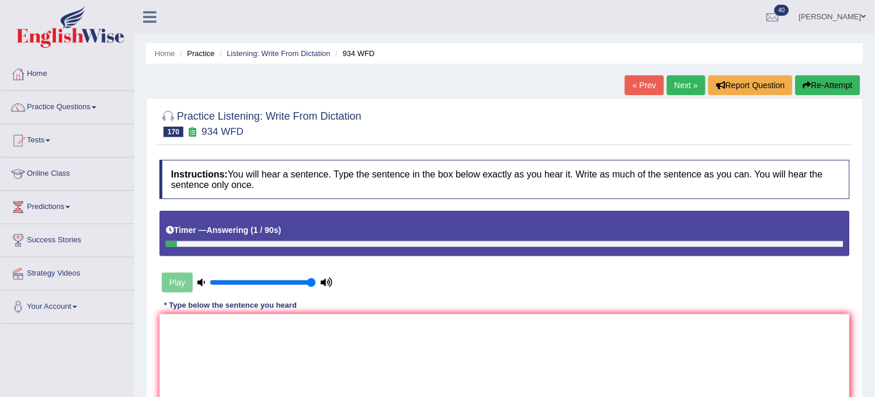
click at [826, 88] on button "Re-Attempt" at bounding box center [828, 85] width 65 height 20
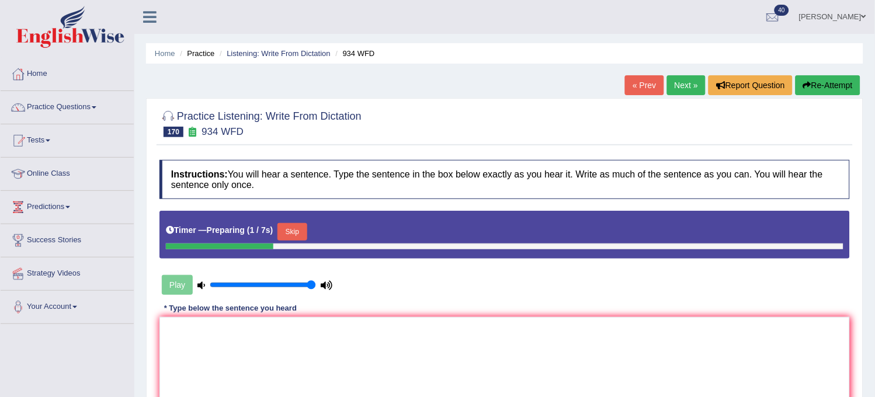
click at [307, 233] on button "Skip" at bounding box center [292, 232] width 29 height 18
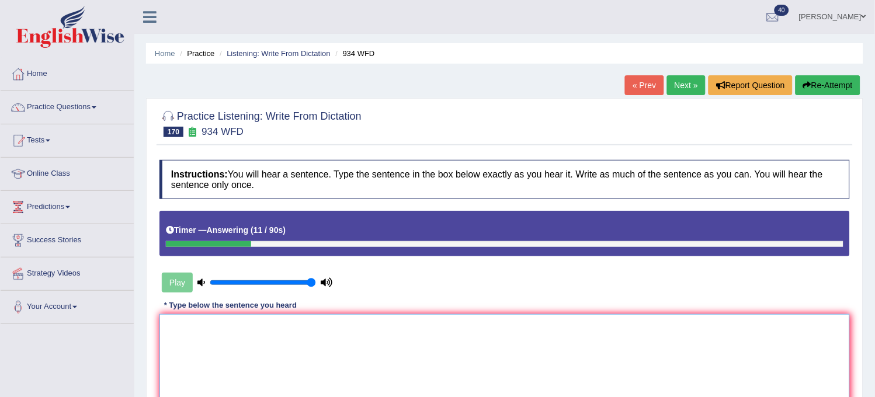
click at [297, 334] on textarea at bounding box center [505, 370] width 691 height 113
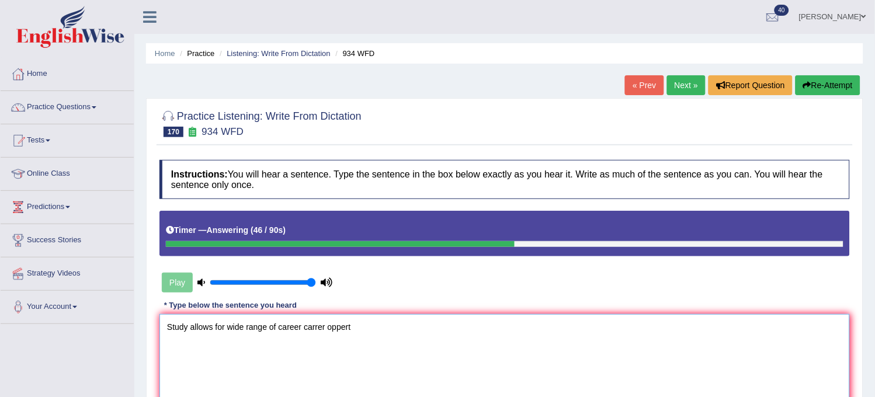
click at [297, 334] on textarea "Study allows for wide range of career carrer oppert" at bounding box center [505, 370] width 691 height 113
click at [390, 320] on textarea "Study allows for wide range of career carrer oppert" at bounding box center [505, 370] width 691 height 113
click at [345, 327] on textarea "Study allows for wide range of career carrer oppertuni" at bounding box center [505, 370] width 691 height 113
click at [384, 322] on textarea "Study allows for wide range of career carrer opportuni" at bounding box center [505, 370] width 691 height 113
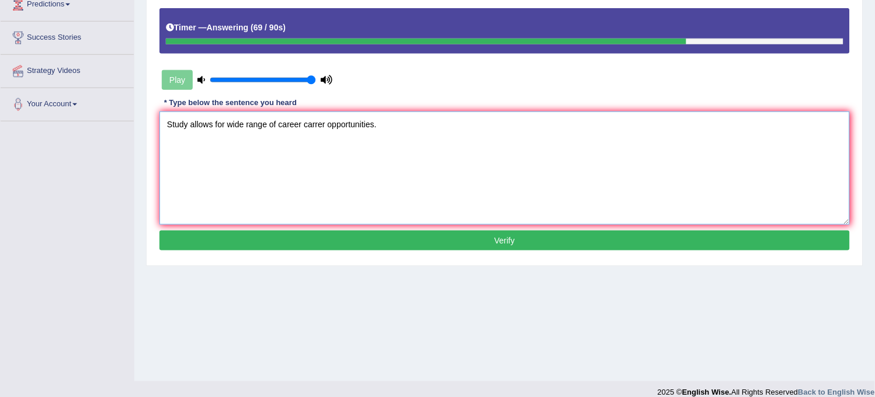
scroll to position [216, 0]
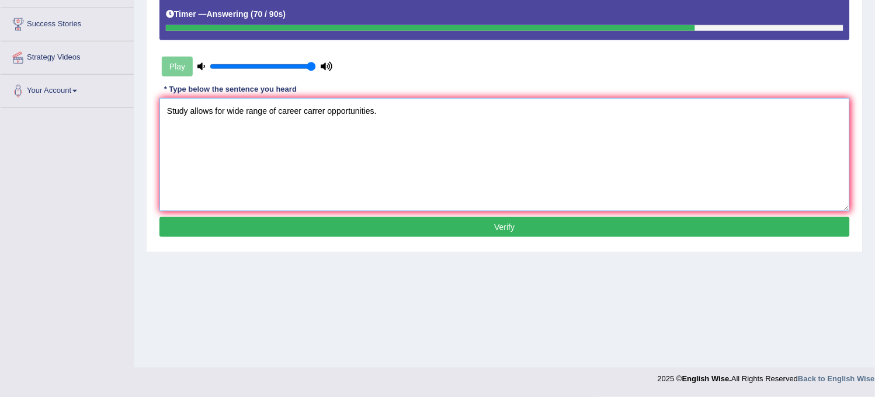
type textarea "Study allows for wide range of career carrer opportunities."
click at [462, 228] on button "Verify" at bounding box center [505, 227] width 691 height 20
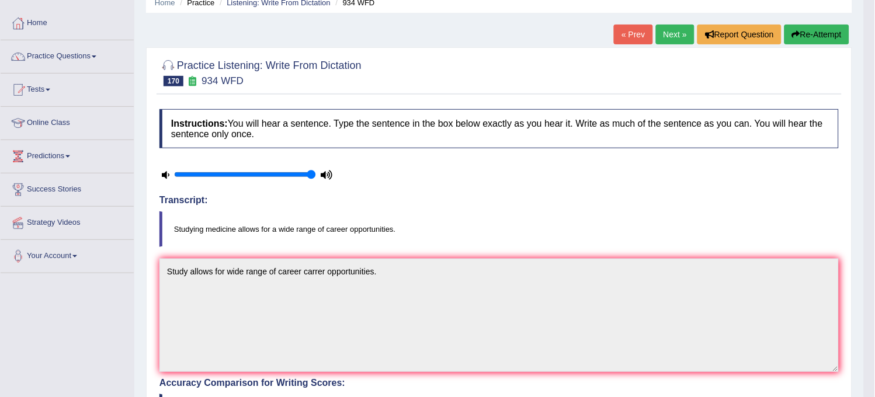
scroll to position [0, 0]
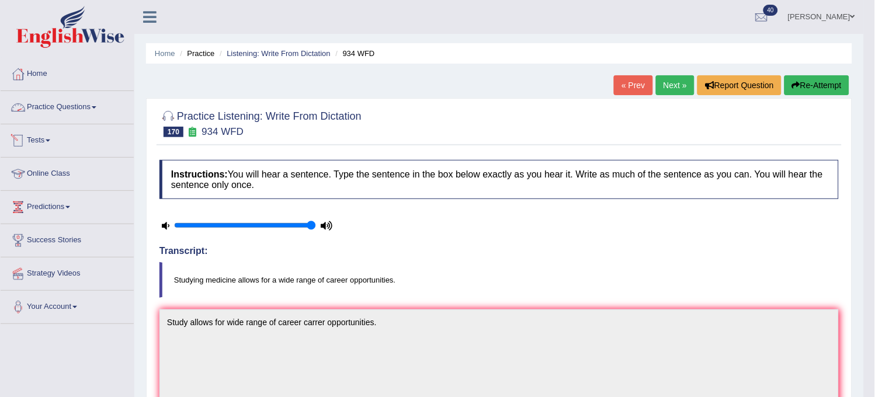
click at [92, 101] on link "Practice Questions" at bounding box center [67, 105] width 133 height 29
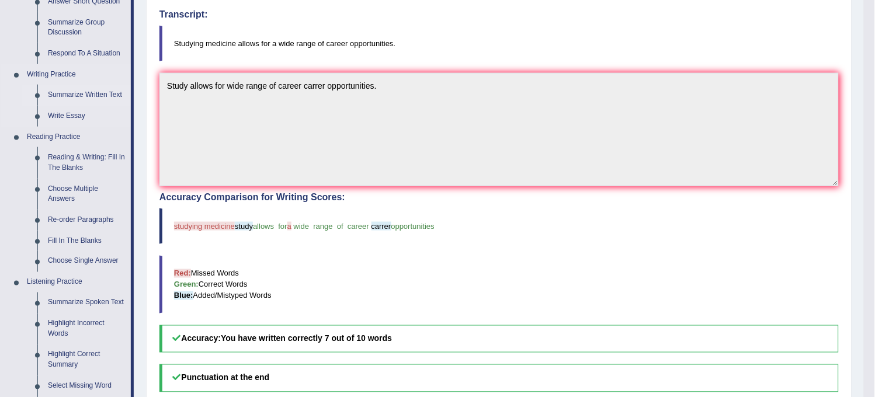
scroll to position [259, 0]
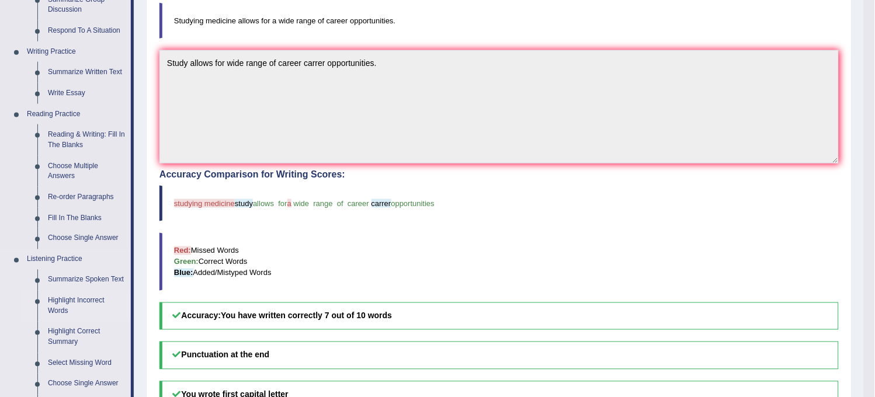
click at [53, 308] on link "Highlight Incorrect Words" at bounding box center [87, 306] width 88 height 31
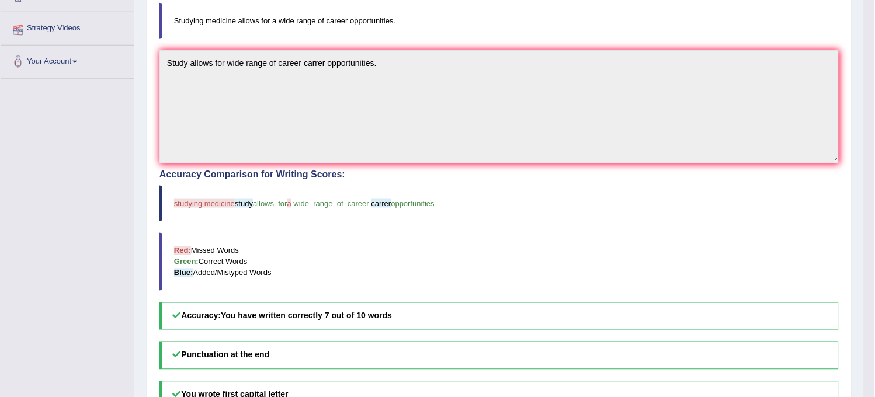
scroll to position [260, 0]
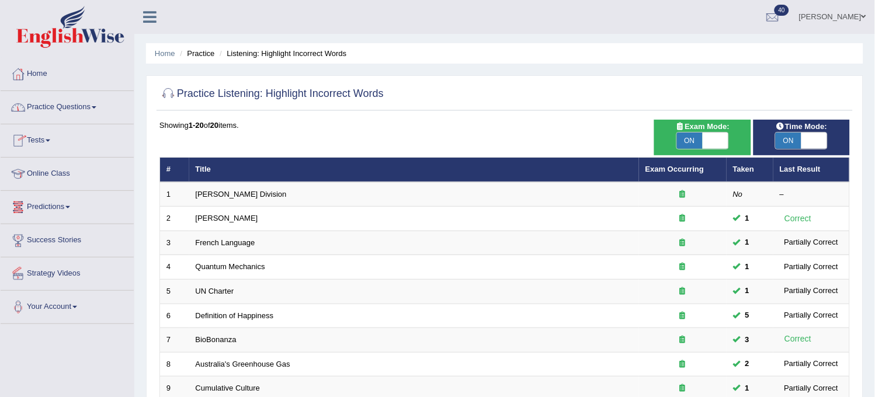
click at [88, 106] on link "Practice Questions" at bounding box center [67, 105] width 133 height 29
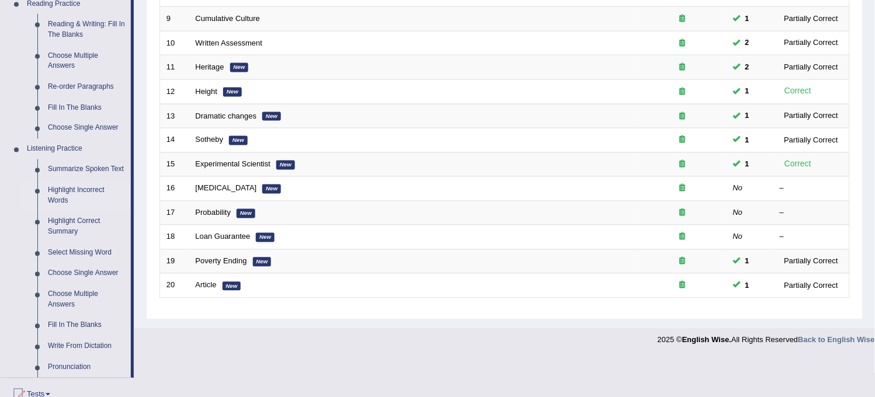
scroll to position [389, 0]
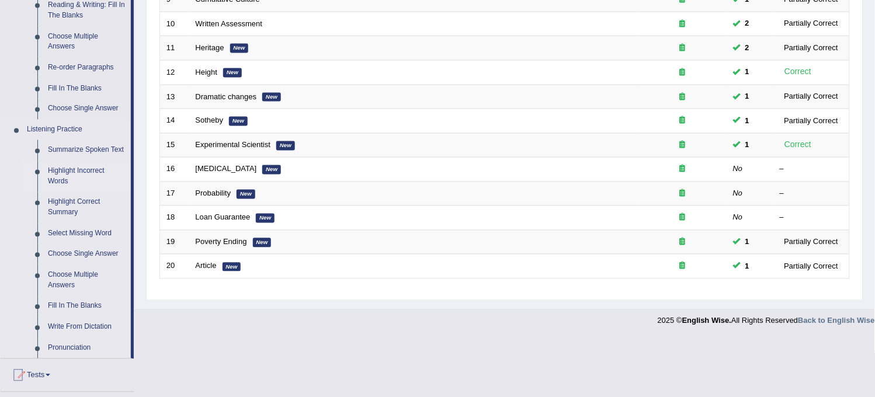
click at [84, 168] on link "Highlight Incorrect Words" at bounding box center [87, 176] width 88 height 31
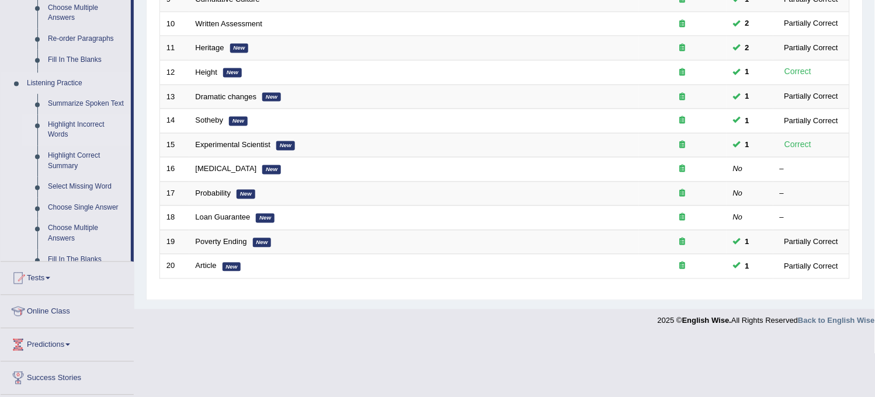
scroll to position [348, 0]
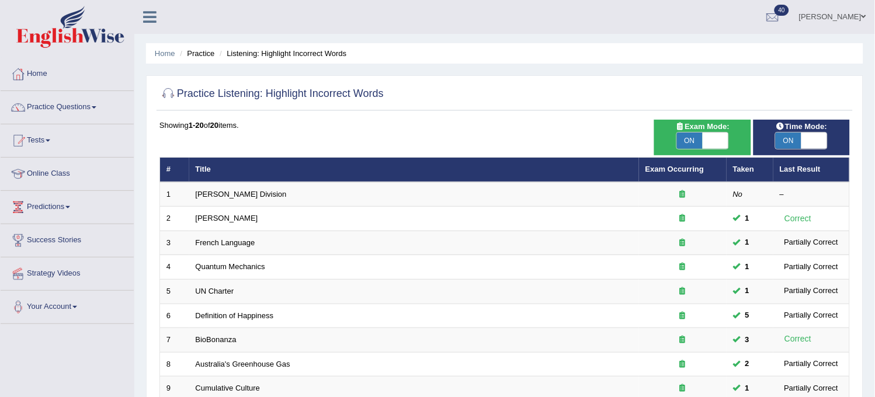
click at [681, 130] on icon at bounding box center [679, 127] width 9 height 8
click at [681, 133] on span "ON" at bounding box center [690, 141] width 26 height 16
checkbox input "false"
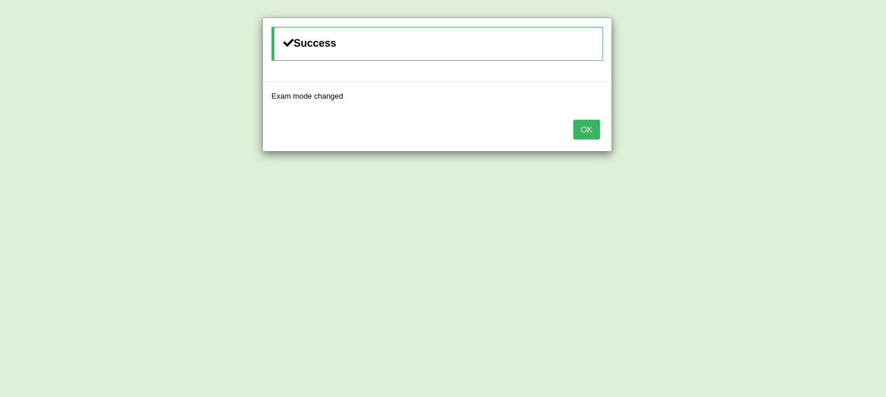
click at [584, 135] on button "OK" at bounding box center [587, 130] width 27 height 20
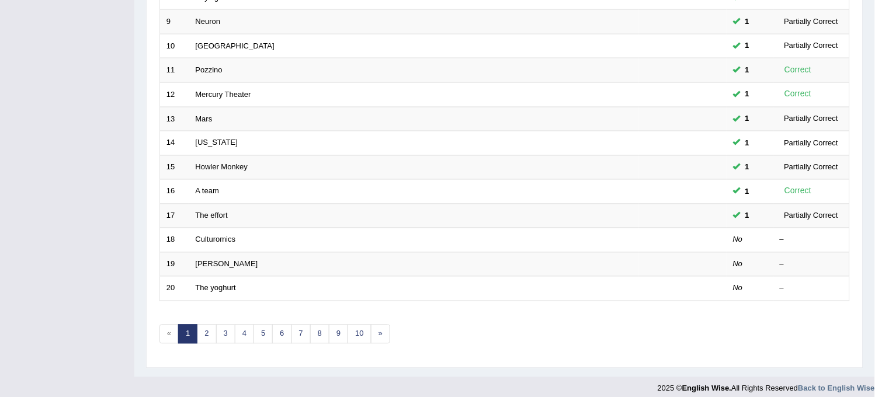
scroll to position [376, 0]
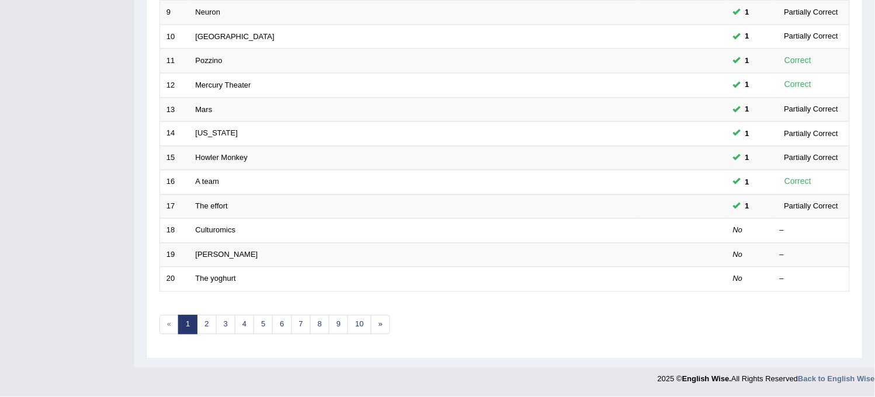
click at [337, 335] on div "Showing 1-20 of 445 items. # Title Exam Occurring Taken Last Result 1 Ward Divi…" at bounding box center [505, 46] width 691 height 606
click at [337, 332] on link "9" at bounding box center [338, 325] width 19 height 19
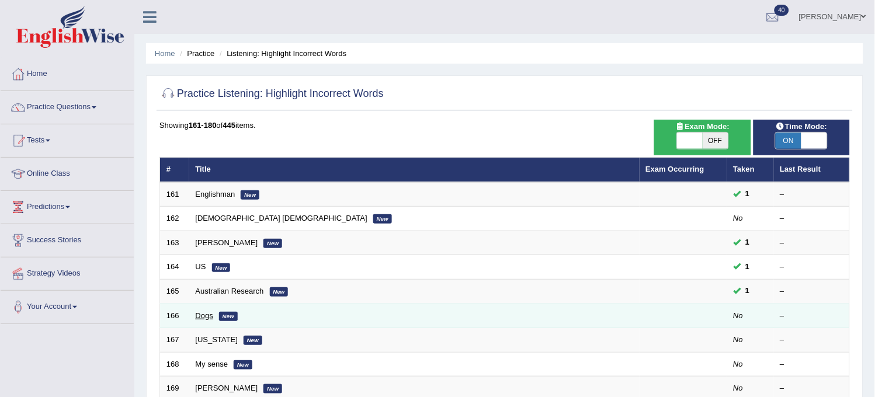
click at [206, 317] on link "Dogs" at bounding box center [205, 315] width 18 height 9
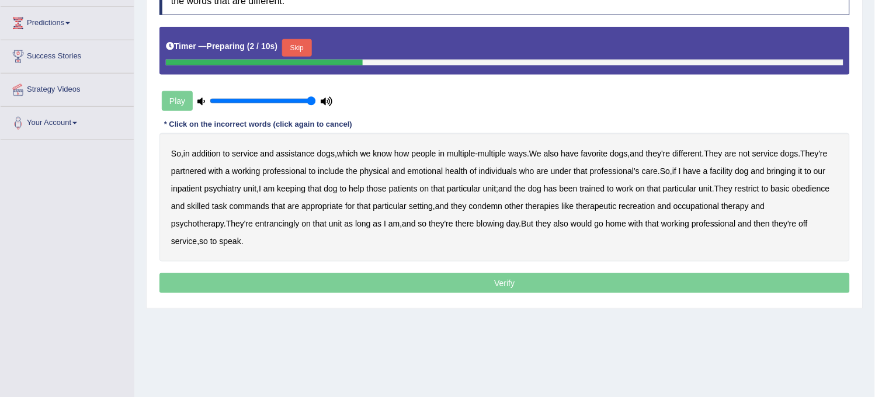
scroll to position [216, 0]
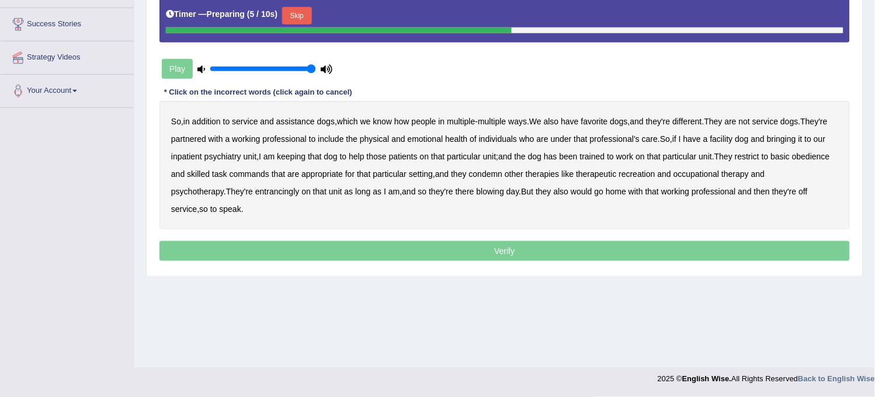
click at [307, 9] on button "Skip" at bounding box center [296, 16] width 29 height 18
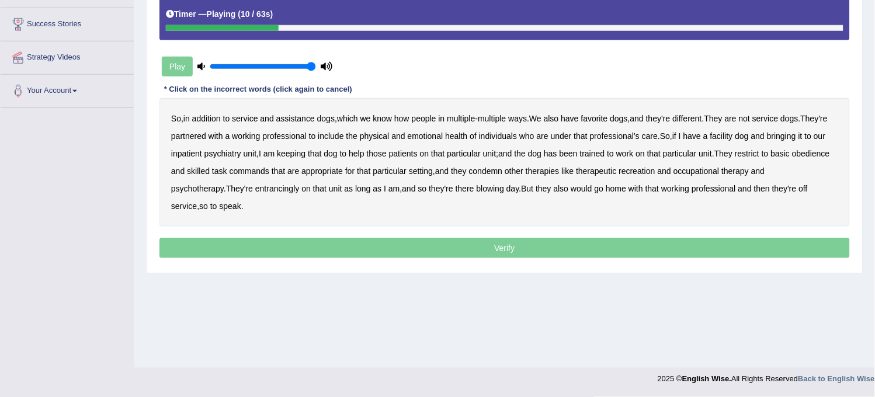
click at [608, 117] on b "favorite" at bounding box center [594, 118] width 27 height 9
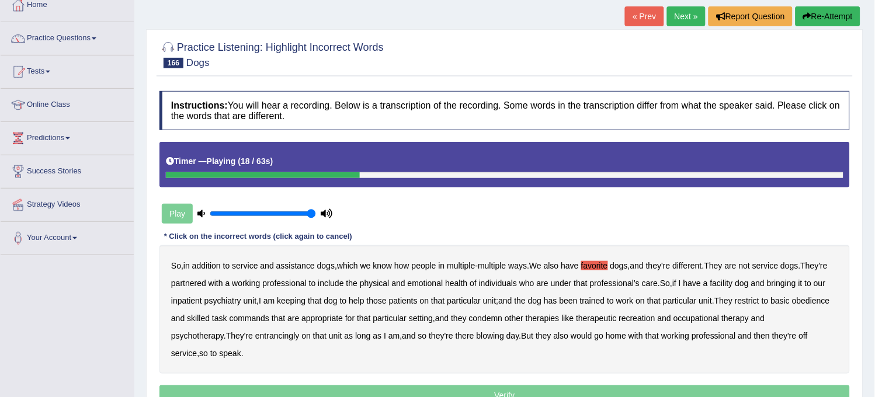
scroll to position [21, 0]
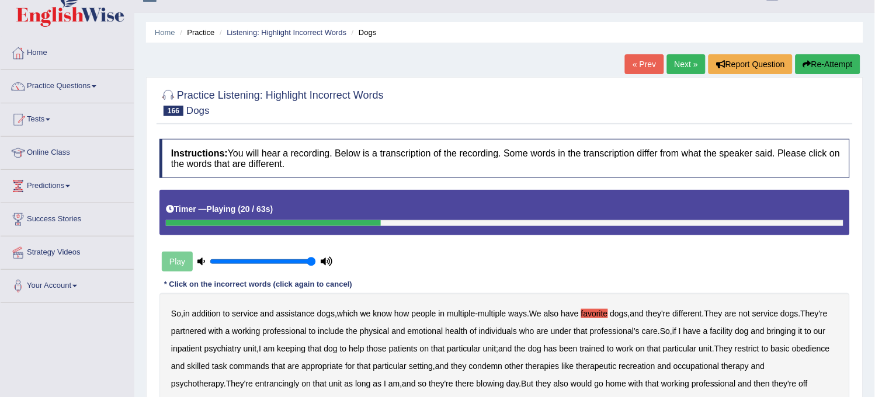
click at [826, 71] on button "Re-Attempt" at bounding box center [828, 64] width 65 height 20
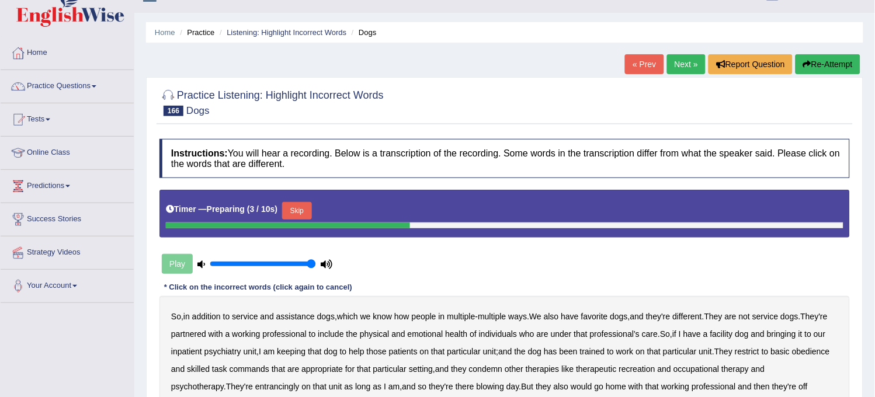
click at [303, 210] on button "Skip" at bounding box center [296, 211] width 29 height 18
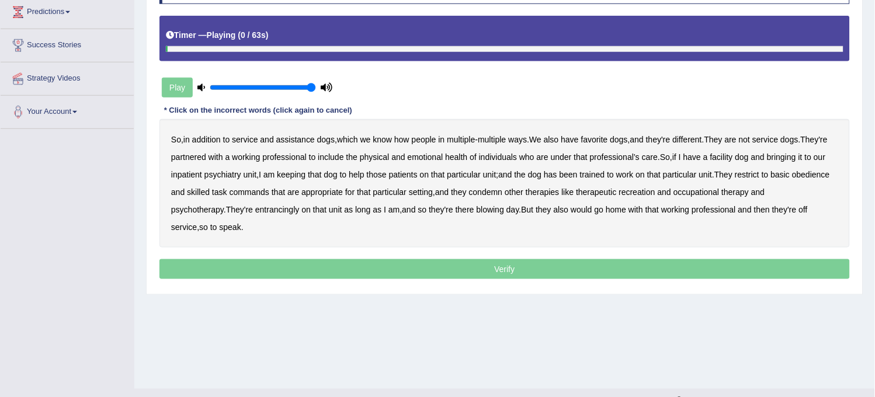
scroll to position [216, 0]
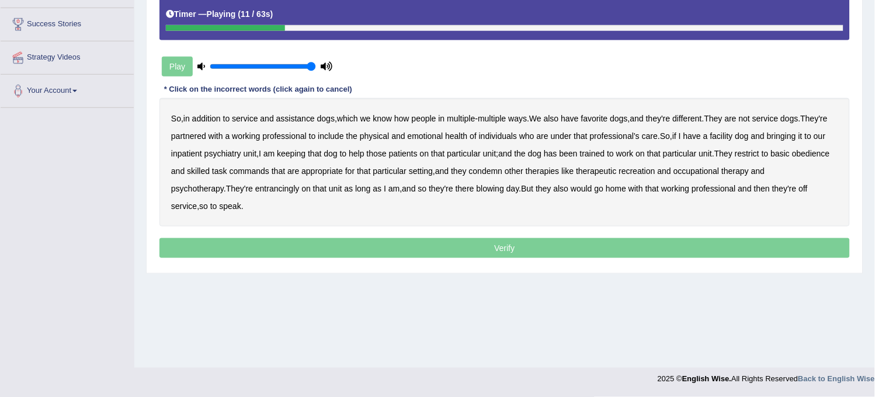
click at [598, 116] on b "favorite" at bounding box center [594, 118] width 27 height 9
click at [306, 152] on b "keeping" at bounding box center [291, 153] width 29 height 9
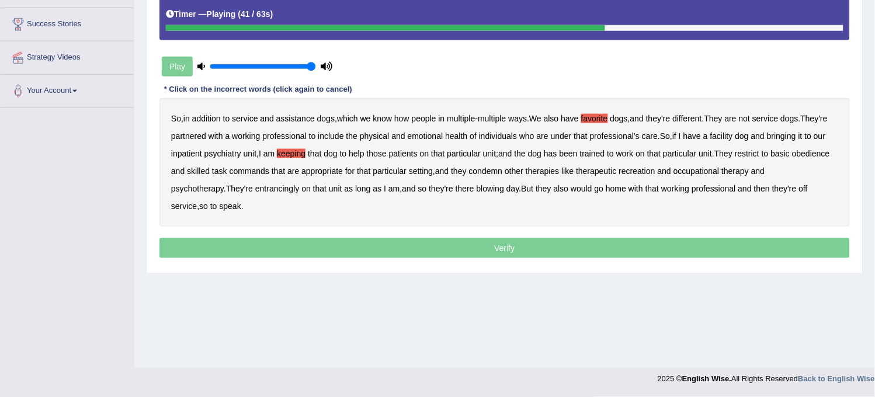
click at [760, 153] on b "restrict" at bounding box center [747, 153] width 25 height 9
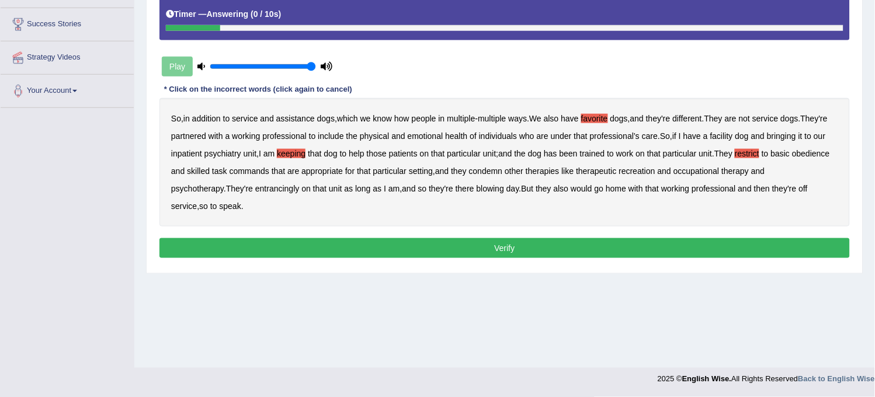
click at [457, 247] on button "Verify" at bounding box center [505, 248] width 691 height 20
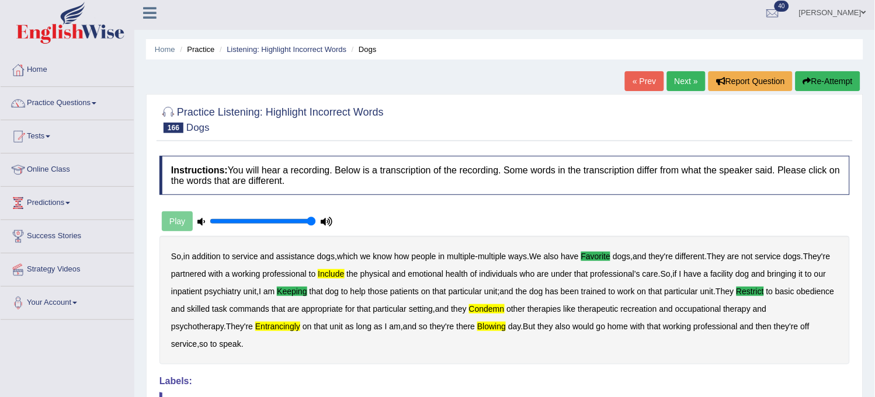
scroll to position [0, 0]
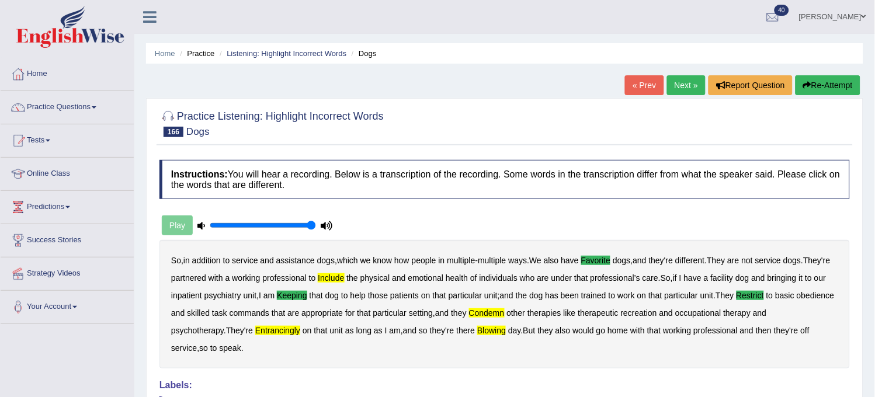
click at [682, 80] on link "Next »" at bounding box center [686, 85] width 39 height 20
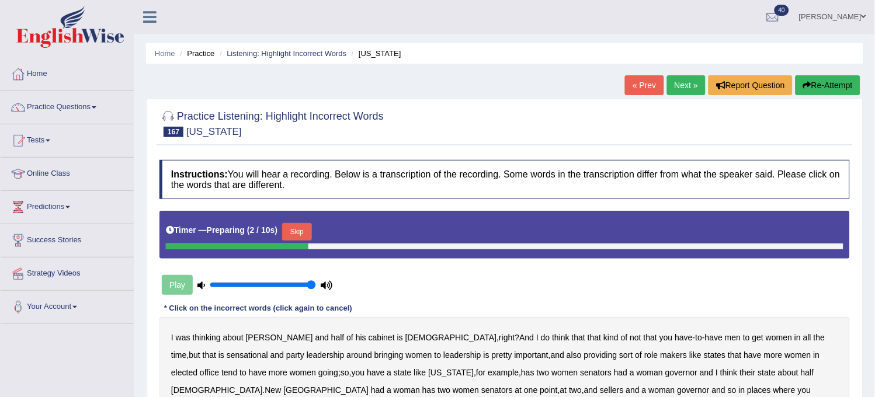
click at [297, 228] on button "Skip" at bounding box center [296, 232] width 29 height 18
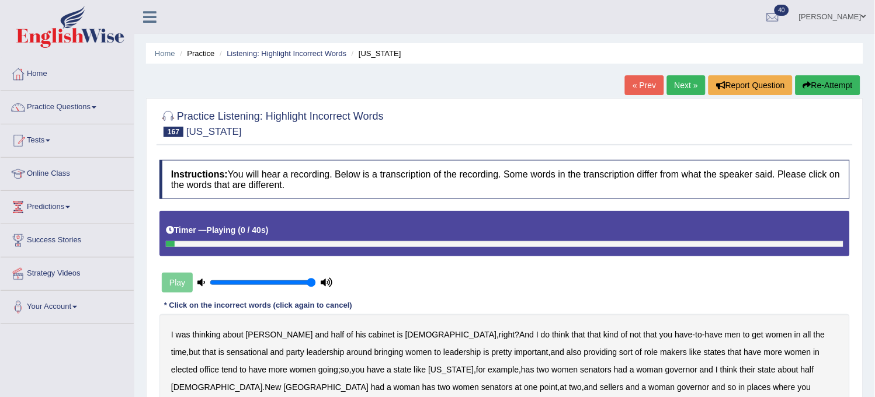
scroll to position [65, 0]
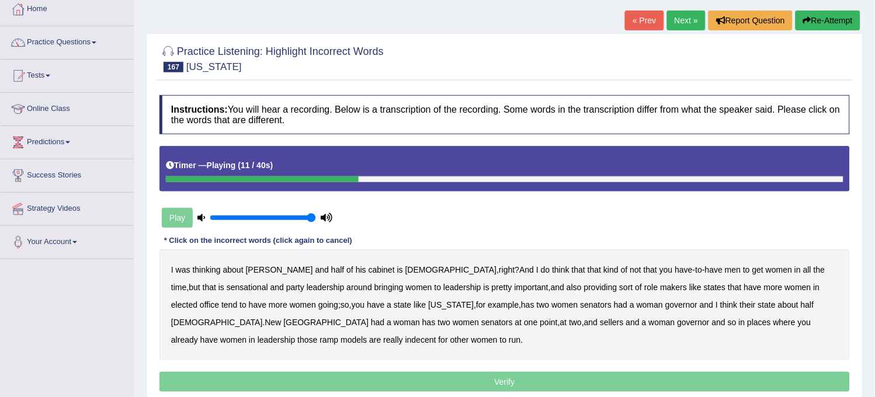
click at [268, 283] on b "sensational" at bounding box center [247, 287] width 41 height 9
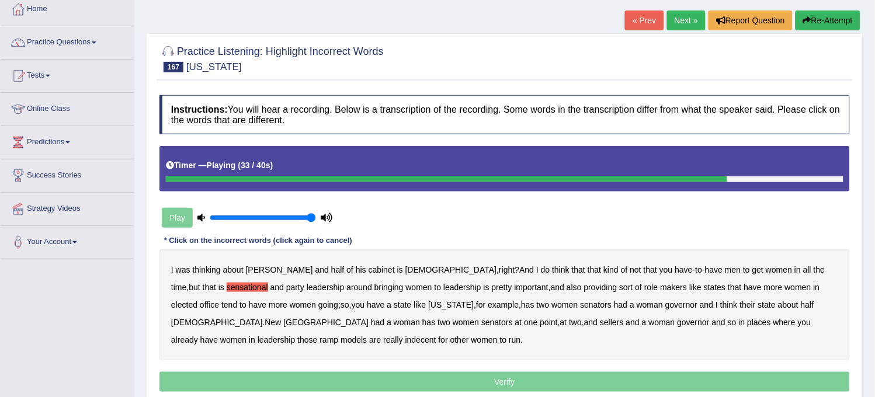
click at [826, 22] on button "Re-Attempt" at bounding box center [828, 21] width 65 height 20
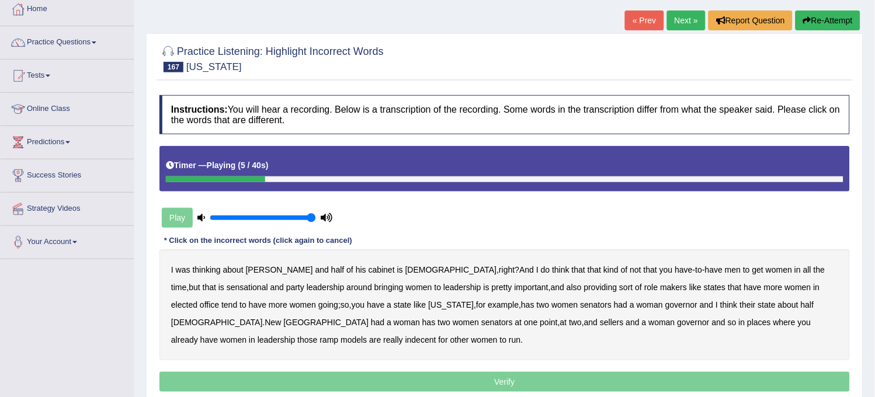
click at [803, 16] on icon "button" at bounding box center [807, 20] width 8 height 8
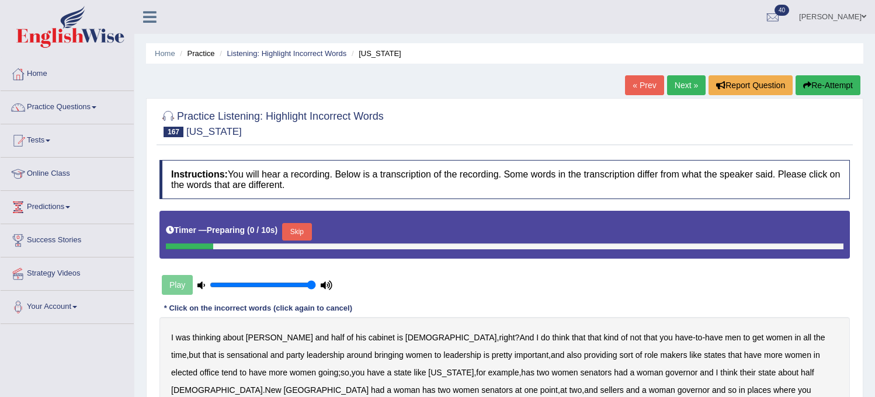
scroll to position [65, 0]
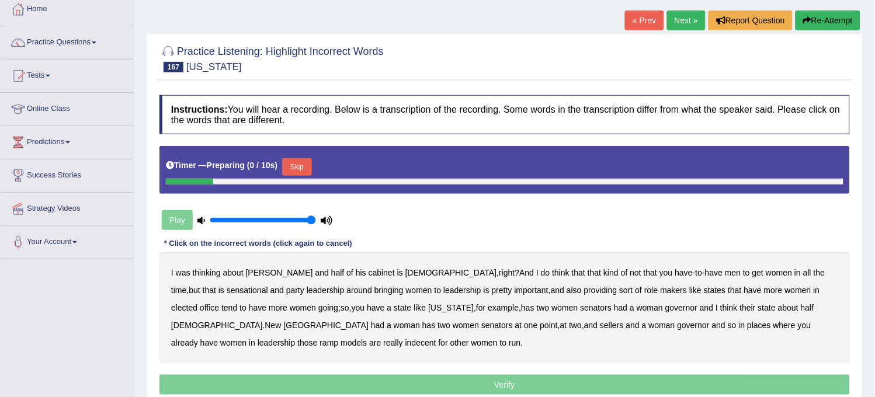
click at [311, 161] on button "Skip" at bounding box center [296, 167] width 29 height 18
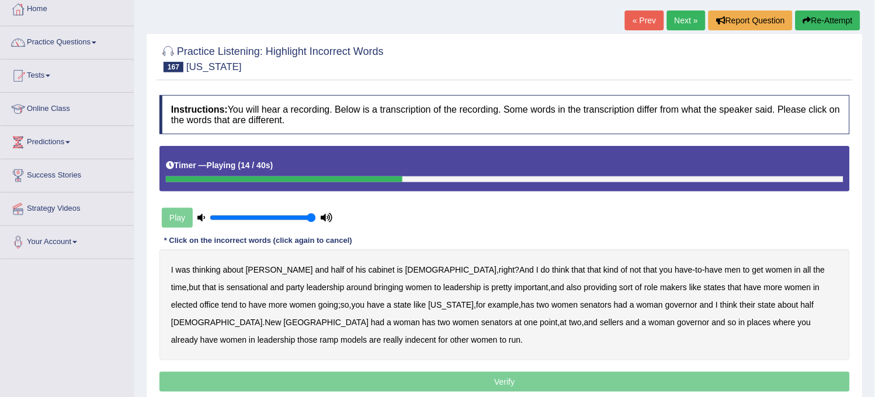
click at [268, 283] on b "sensational" at bounding box center [247, 287] width 41 height 9
click at [661, 285] on b "makers" at bounding box center [674, 287] width 27 height 9
click at [318, 308] on b "going" at bounding box center [328, 304] width 20 height 9
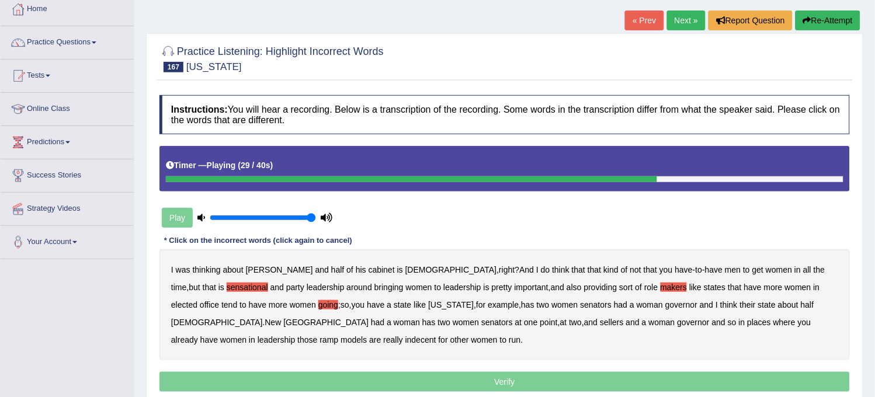
click at [758, 307] on b "state" at bounding box center [767, 304] width 18 height 9
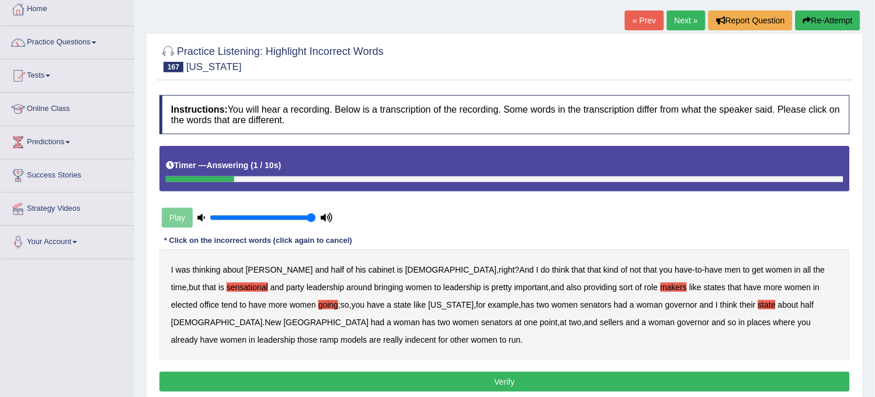
click at [339, 335] on b "ramp" at bounding box center [329, 339] width 19 height 9
click at [550, 384] on button "Verify" at bounding box center [505, 382] width 691 height 20
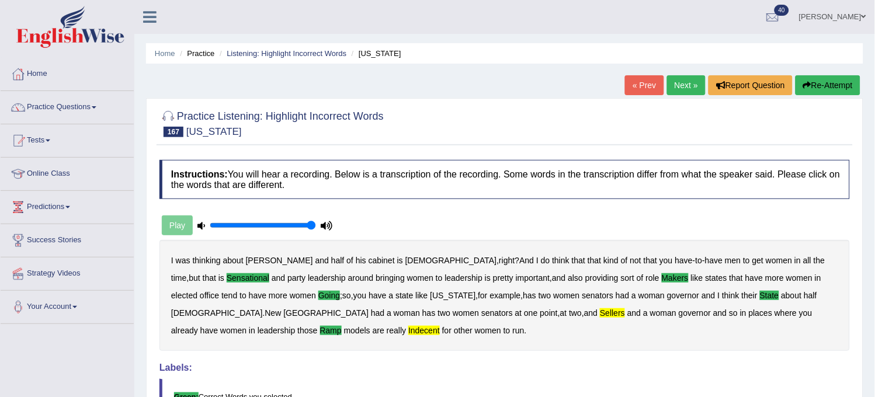
click at [693, 92] on link "Next »" at bounding box center [686, 85] width 39 height 20
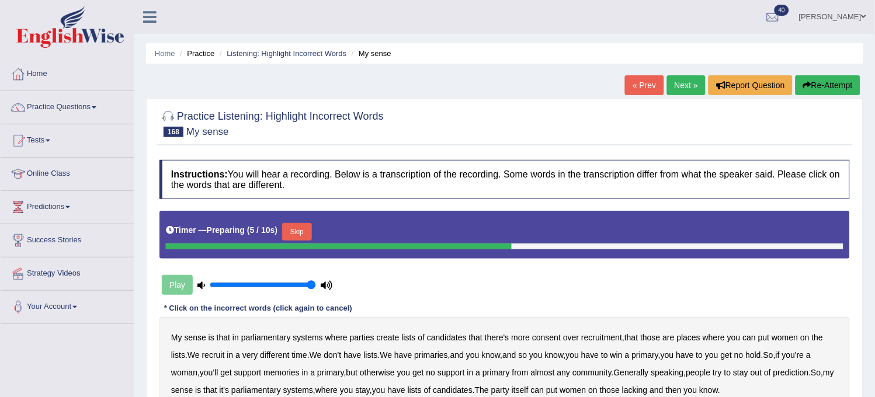
click at [629, 85] on link "« Prev" at bounding box center [644, 85] width 39 height 20
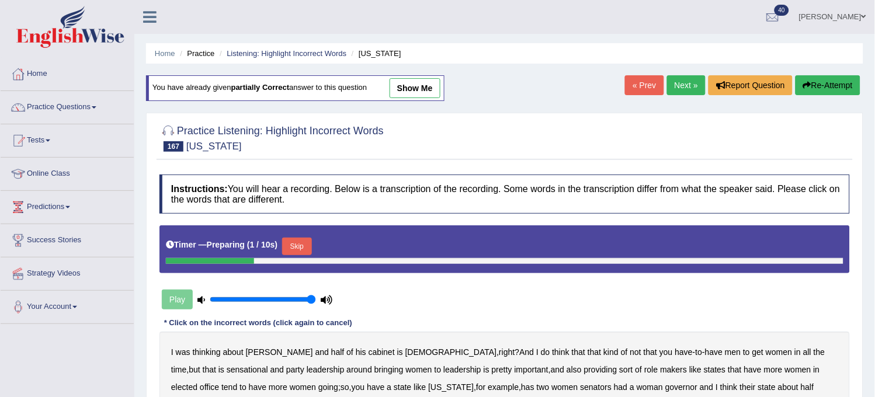
click at [428, 88] on link "show me" at bounding box center [415, 88] width 51 height 20
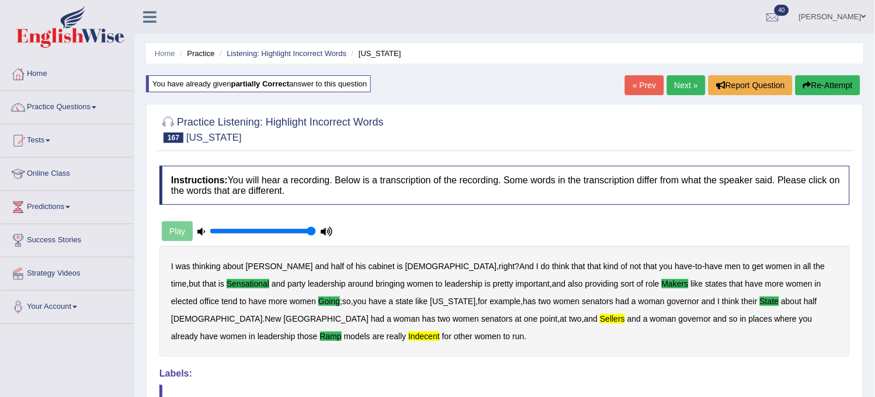
click at [631, 82] on link "« Prev" at bounding box center [644, 85] width 39 height 20
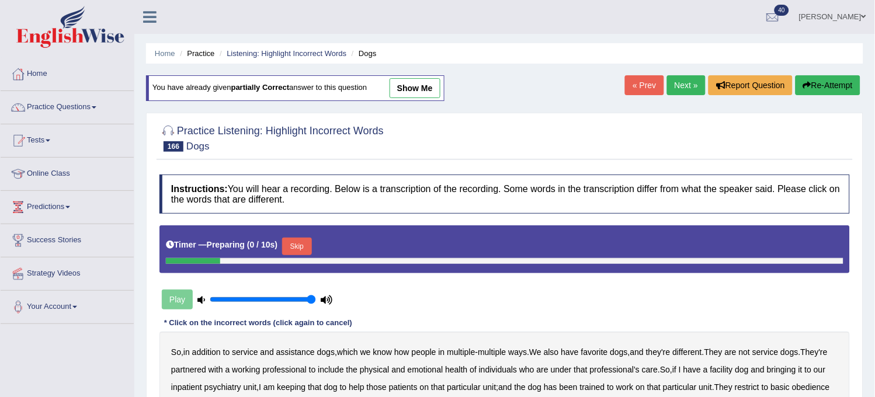
click at [418, 84] on link "show me" at bounding box center [415, 88] width 51 height 20
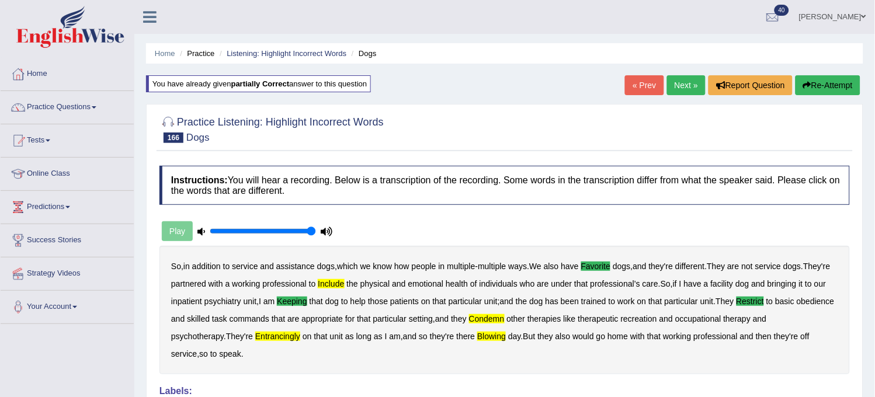
click at [684, 75] on link "Next »" at bounding box center [686, 85] width 39 height 20
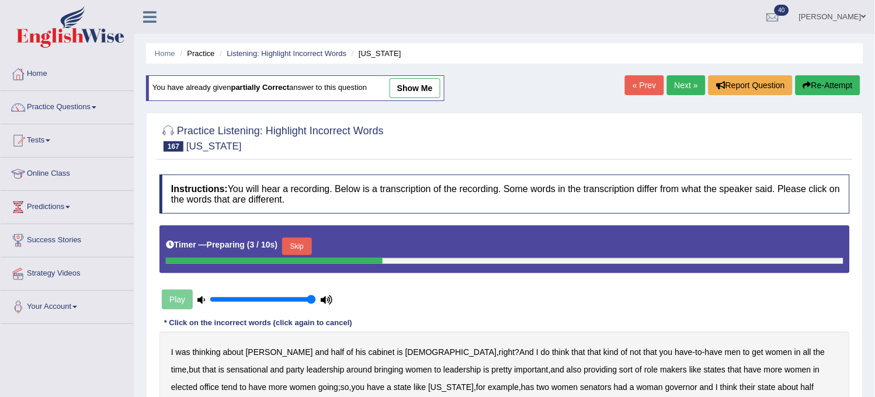
click at [678, 79] on link "Next »" at bounding box center [686, 85] width 39 height 20
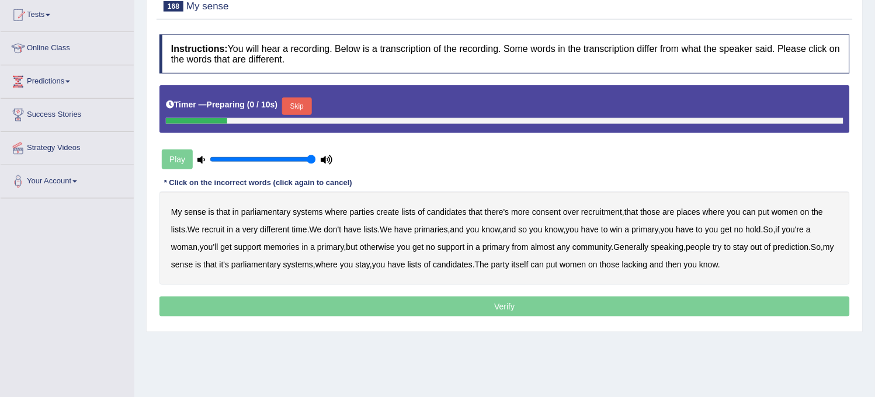
scroll to position [130, 0]
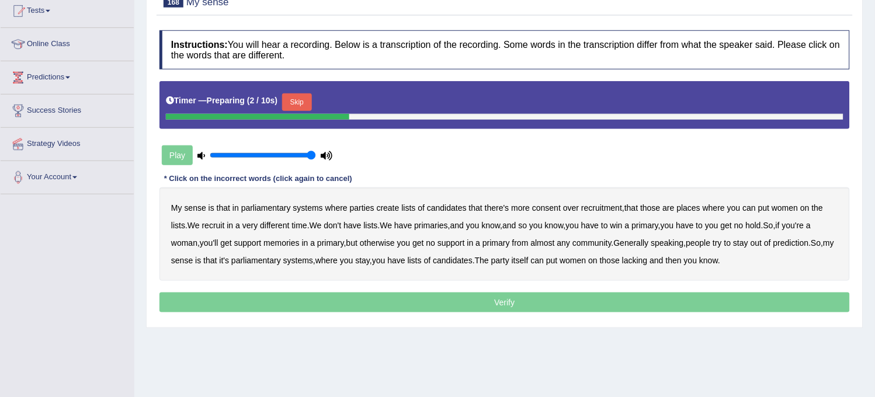
click at [304, 102] on button "Skip" at bounding box center [296, 102] width 29 height 18
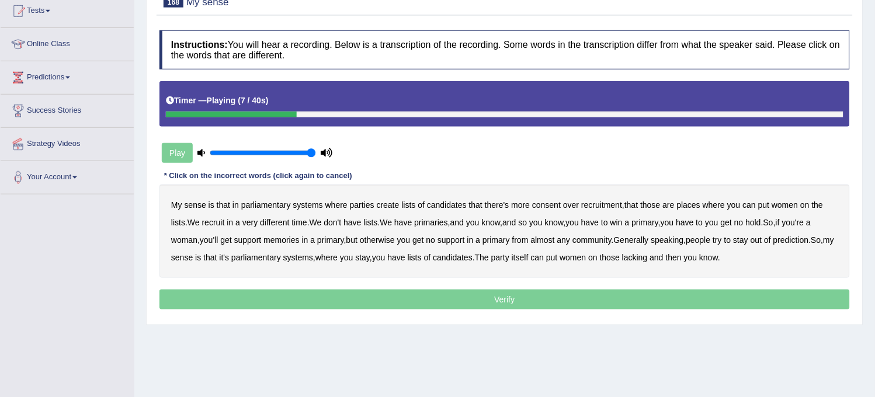
click at [550, 206] on b "consent" at bounding box center [546, 204] width 29 height 9
click at [295, 221] on b "time" at bounding box center [299, 222] width 15 height 9
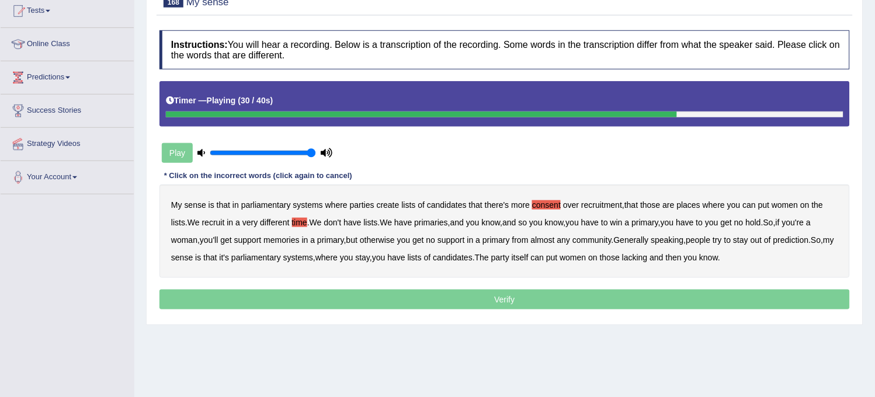
drag, startPoint x: 577, startPoint y: 232, endPoint x: 661, endPoint y: 248, distance: 86.3
click at [661, 248] on div "My sense is that in parliamentary systems where parties create lists of candida…" at bounding box center [505, 231] width 691 height 93
click at [509, 259] on b "party" at bounding box center [500, 257] width 18 height 9
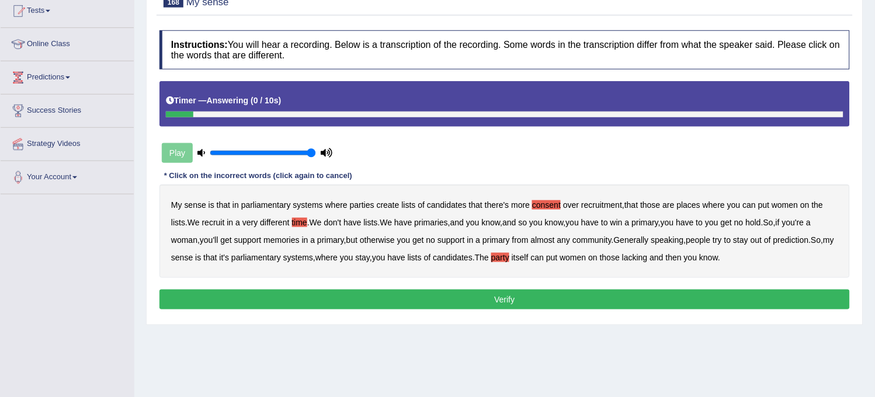
click at [599, 295] on button "Verify" at bounding box center [505, 300] width 691 height 20
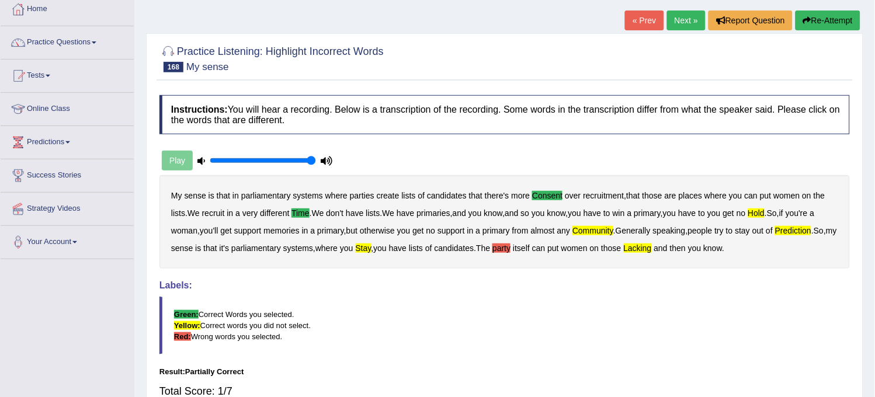
scroll to position [0, 0]
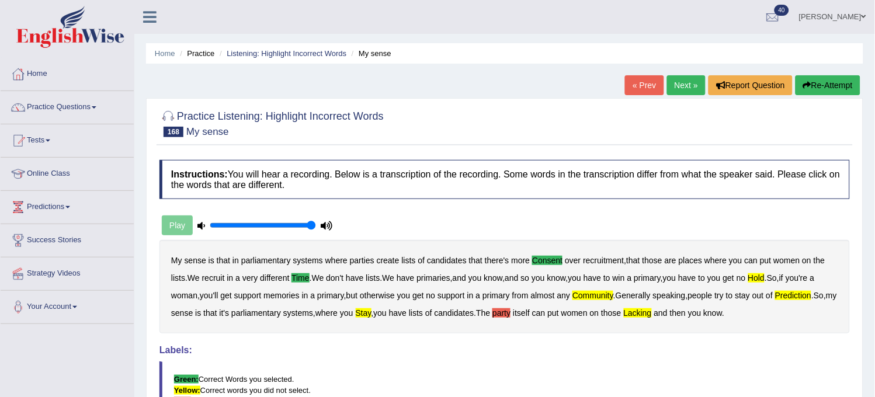
click at [830, 84] on button "Re-Attempt" at bounding box center [828, 85] width 65 height 20
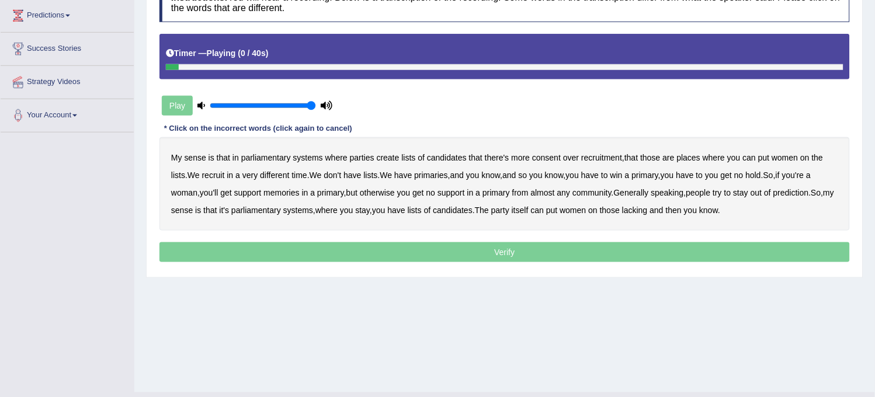
scroll to position [195, 0]
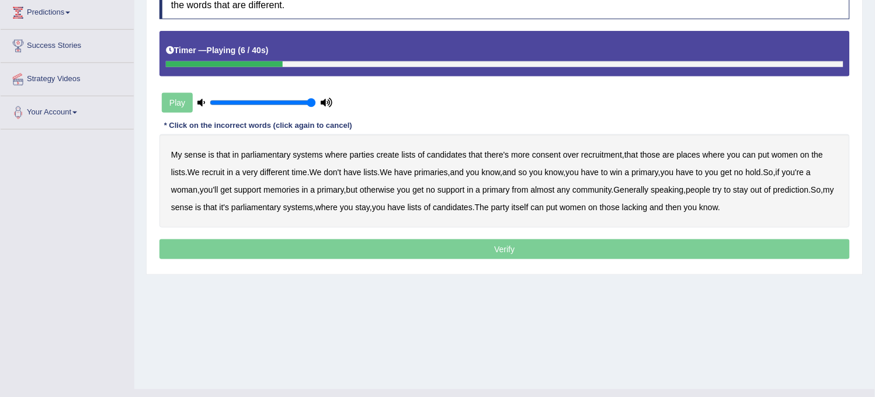
click at [543, 155] on b "consent" at bounding box center [546, 154] width 29 height 9
click at [304, 169] on b "time" at bounding box center [299, 172] width 15 height 9
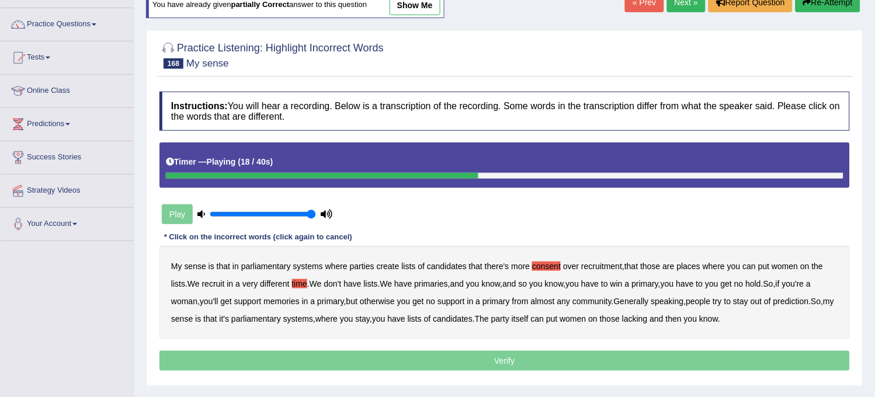
scroll to position [0, 0]
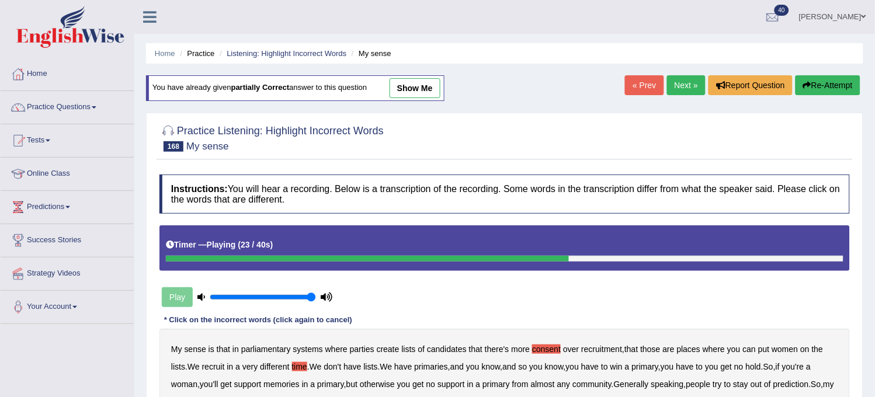
click at [824, 82] on button "Re-Attempt" at bounding box center [828, 85] width 65 height 20
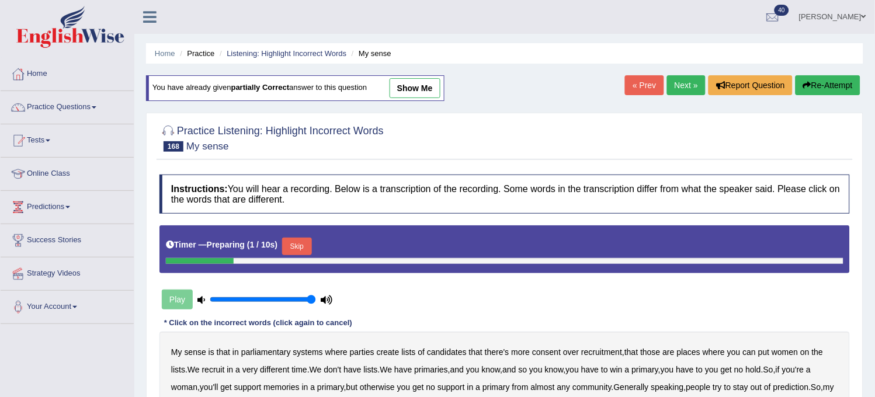
click at [420, 85] on link "show me" at bounding box center [415, 88] width 51 height 20
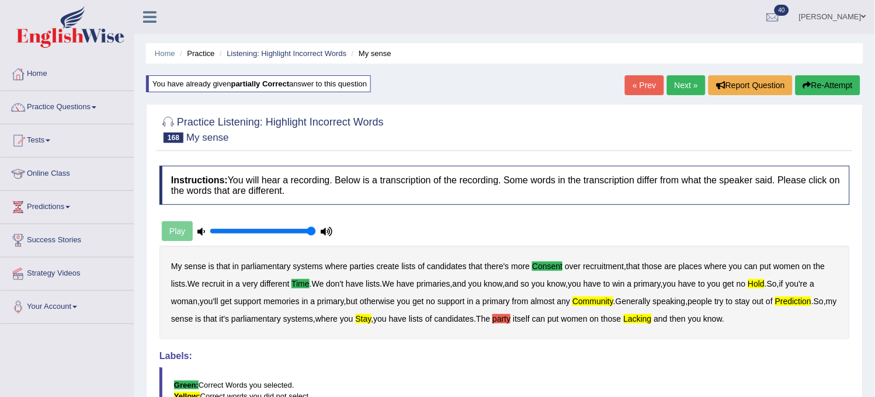
click at [834, 88] on button "Re-Attempt" at bounding box center [828, 85] width 65 height 20
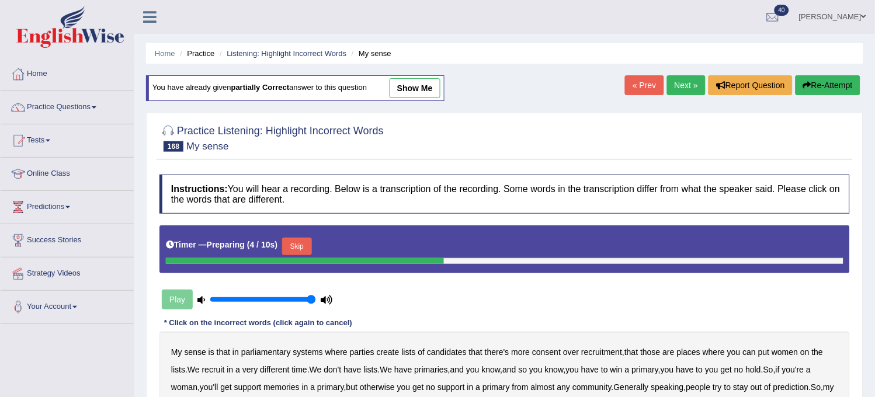
click at [307, 244] on button "Skip" at bounding box center [296, 247] width 29 height 18
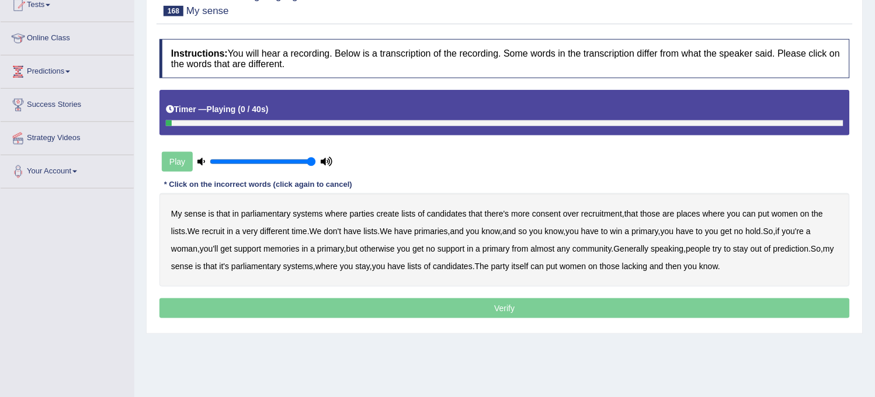
scroll to position [195, 0]
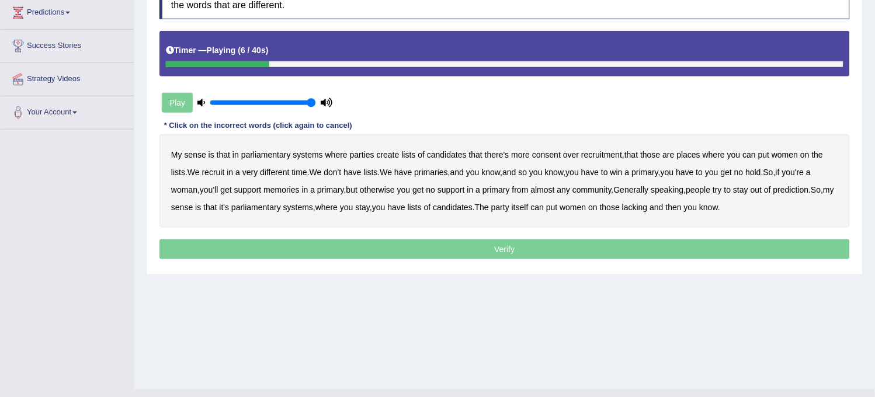
click at [539, 154] on b "consent" at bounding box center [546, 154] width 29 height 9
click at [295, 169] on b "time" at bounding box center [299, 172] width 15 height 9
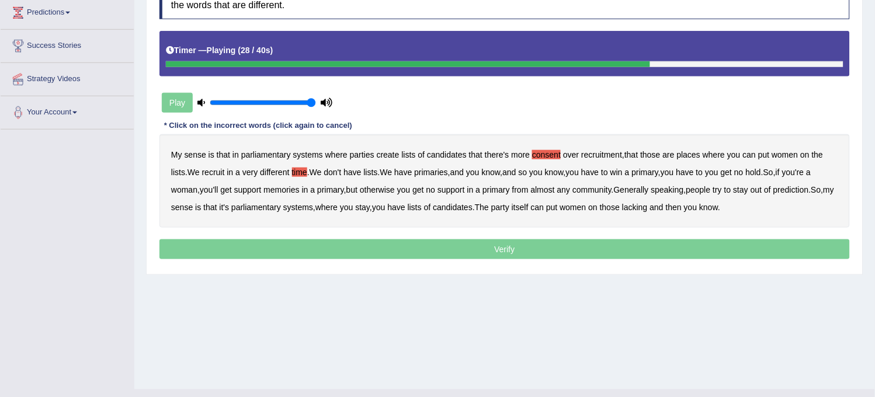
click at [599, 189] on b "community" at bounding box center [592, 189] width 39 height 9
click at [648, 207] on b "lacking" at bounding box center [635, 207] width 26 height 9
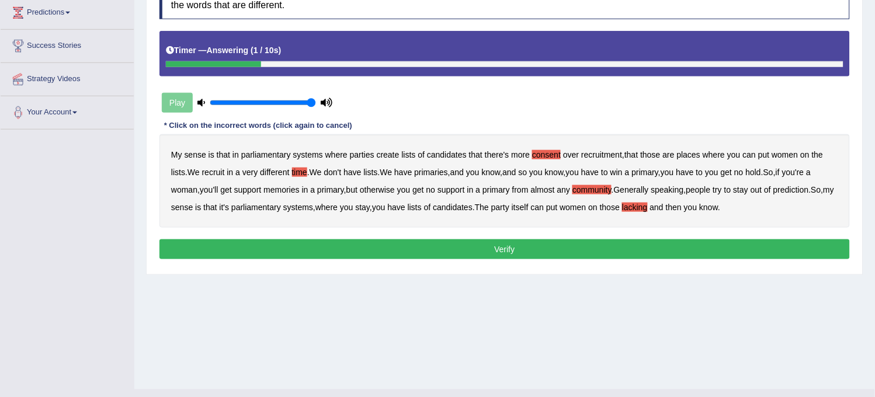
click at [549, 256] on button "Verify" at bounding box center [505, 250] width 691 height 20
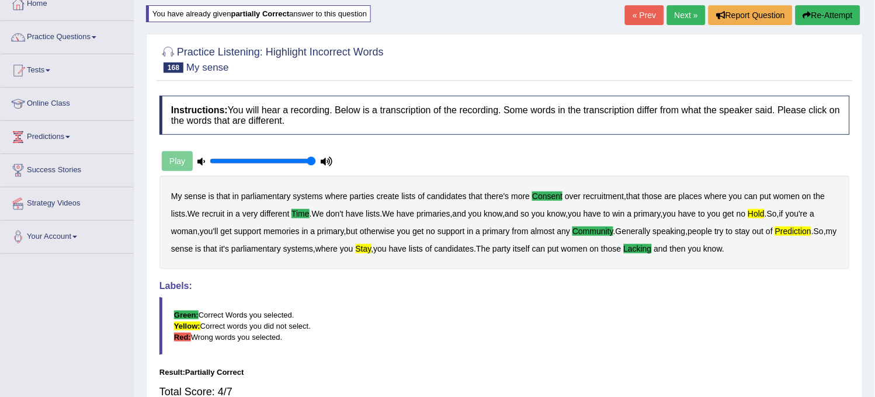
scroll to position [0, 0]
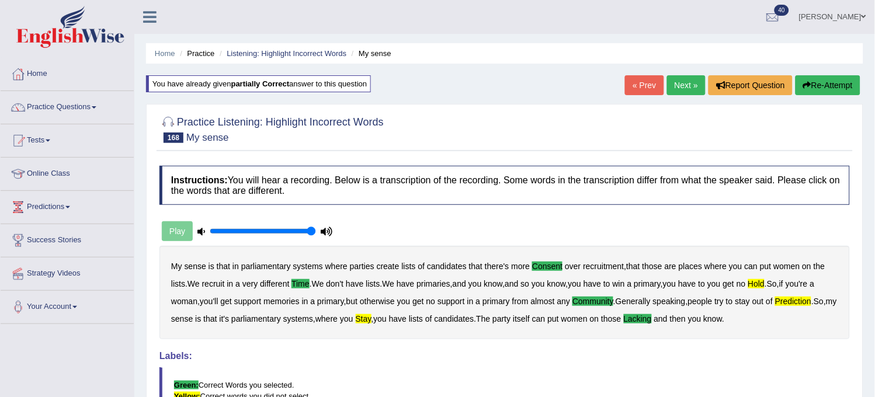
click at [686, 88] on link "Next »" at bounding box center [686, 85] width 39 height 20
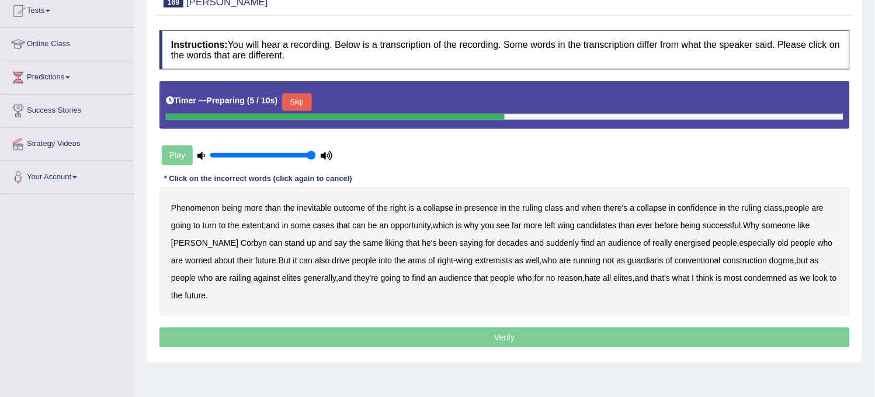
click at [288, 103] on button "Skip" at bounding box center [296, 102] width 29 height 18
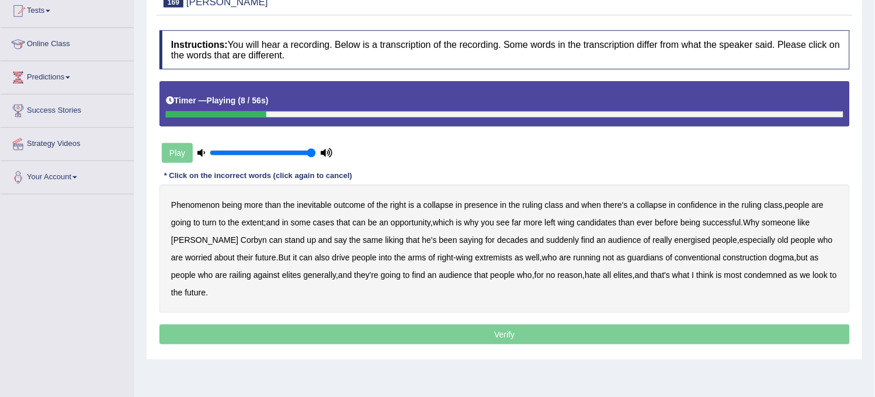
click at [486, 203] on b "presence" at bounding box center [482, 204] width 34 height 9
click at [179, 218] on b "going" at bounding box center [181, 222] width 20 height 9
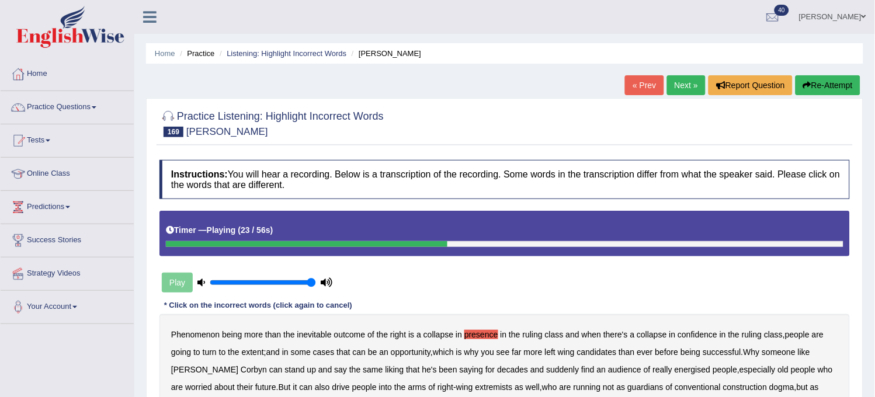
click at [831, 77] on button "Re-Attempt" at bounding box center [828, 85] width 65 height 20
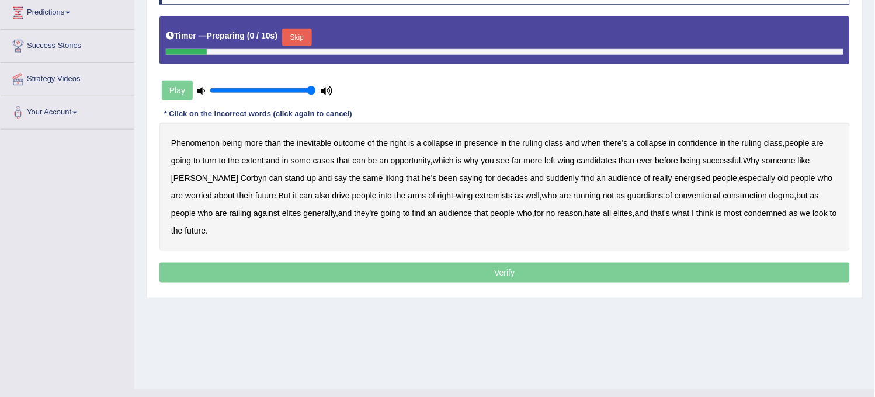
scroll to position [195, 0]
click at [300, 31] on button "Skip" at bounding box center [296, 38] width 29 height 18
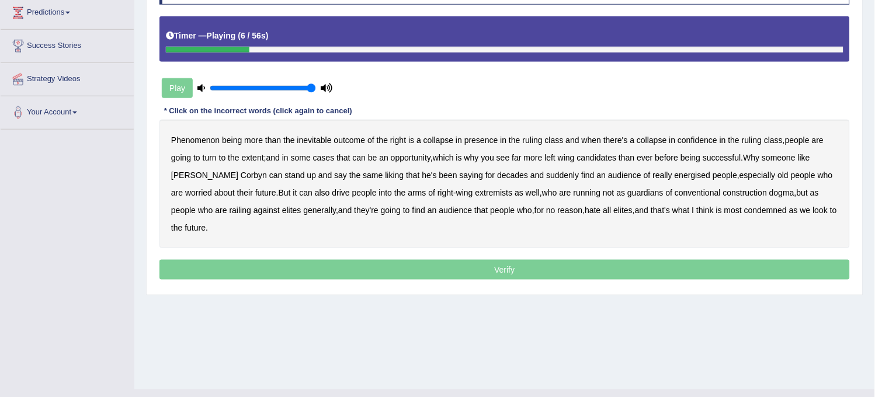
click at [477, 140] on b "presence" at bounding box center [482, 140] width 34 height 9
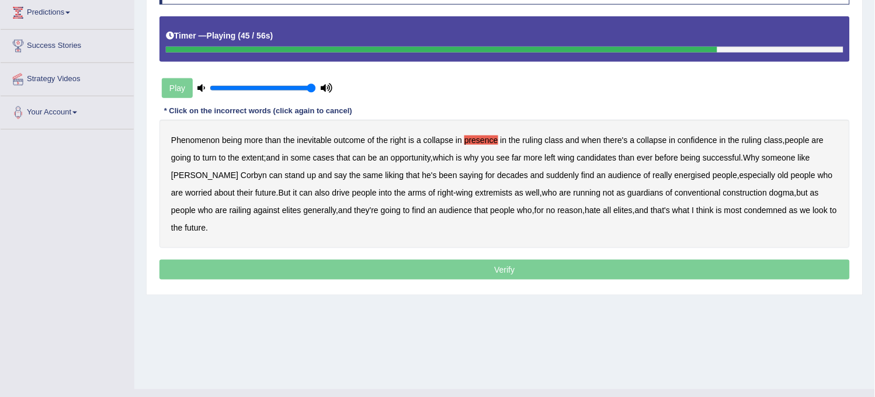
click at [723, 190] on b "construction" at bounding box center [745, 192] width 44 height 9
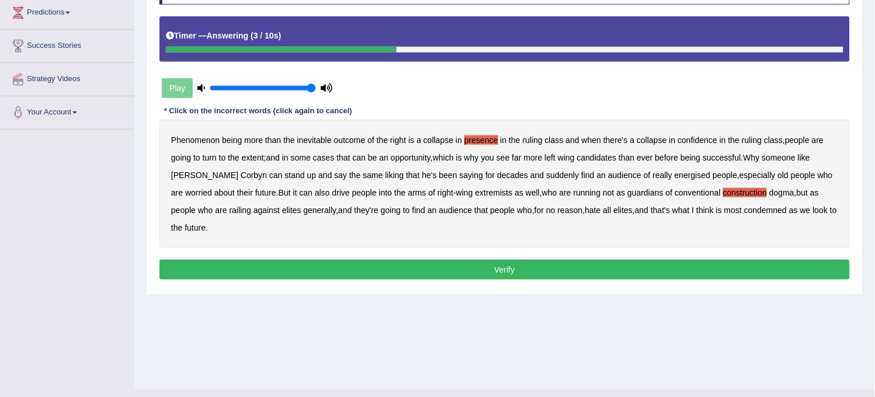
click at [185, 229] on b "future" at bounding box center [195, 227] width 21 height 9
click at [271, 273] on button "Verify" at bounding box center [505, 270] width 691 height 20
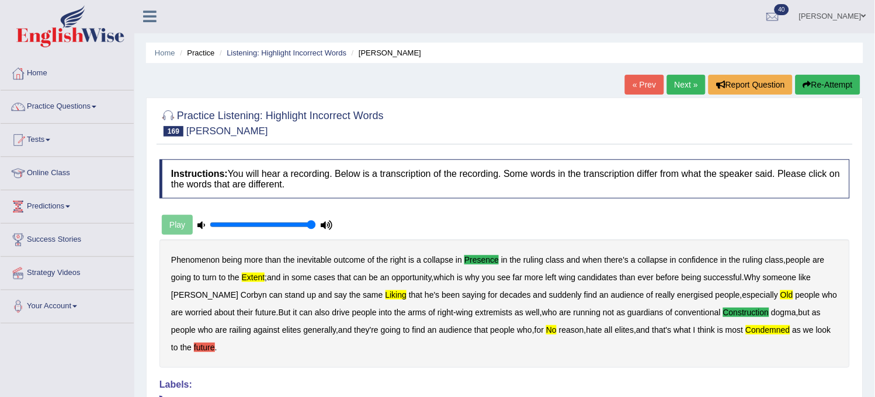
scroll to position [0, 0]
click at [827, 91] on button "Re-Attempt" at bounding box center [828, 85] width 65 height 20
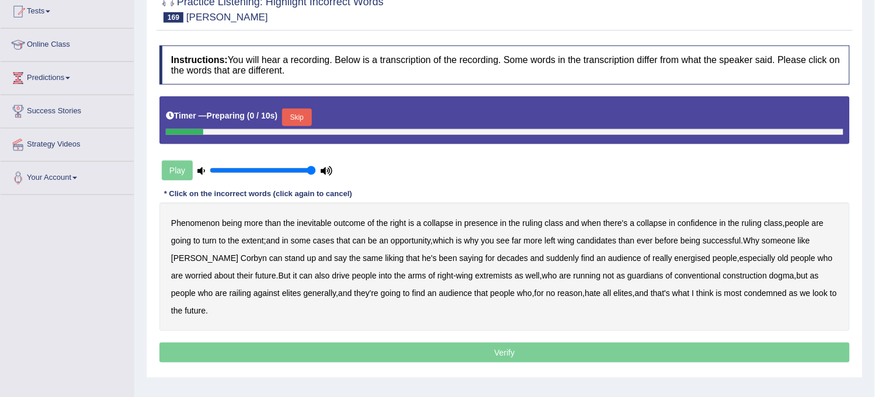
scroll to position [130, 0]
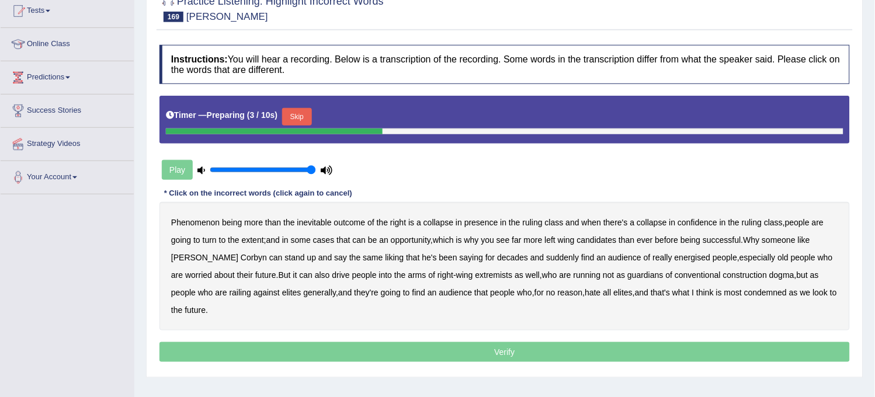
click at [251, 240] on b "extent" at bounding box center [253, 239] width 22 height 9
click at [484, 220] on b "presence" at bounding box center [482, 222] width 34 height 9
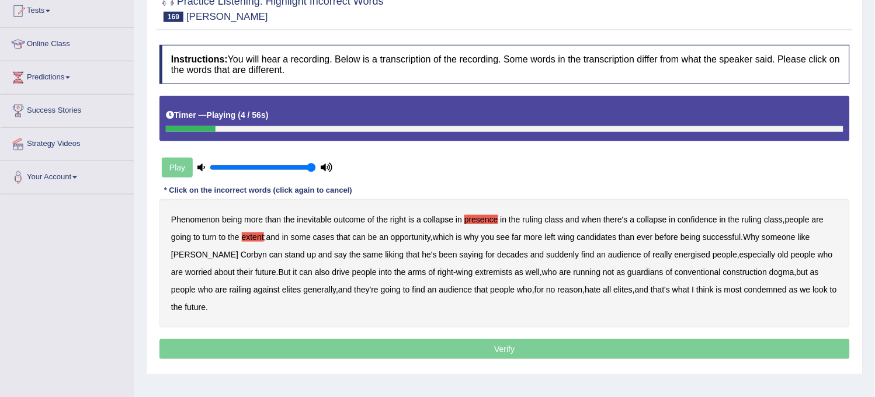
click at [778, 251] on b "old" at bounding box center [783, 254] width 11 height 9
click at [744, 289] on b "condemned" at bounding box center [765, 289] width 43 height 9
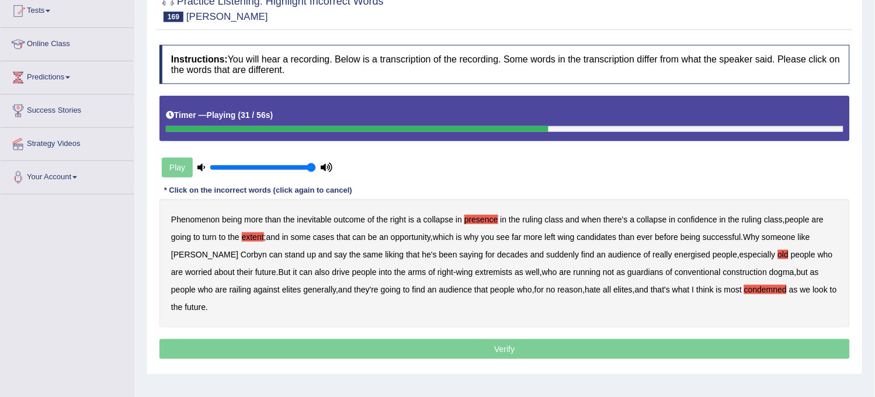
click at [386, 254] on b "liking" at bounding box center [395, 254] width 19 height 9
click at [723, 270] on b "construction" at bounding box center [745, 272] width 44 height 9
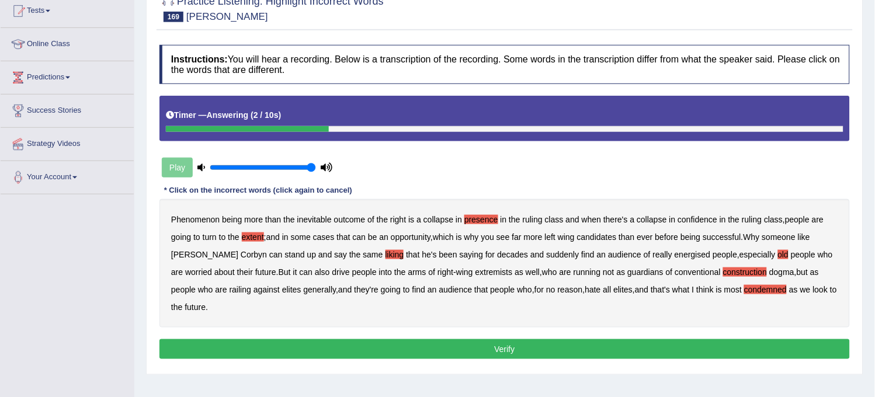
click at [653, 349] on button "Verify" at bounding box center [505, 349] width 691 height 20
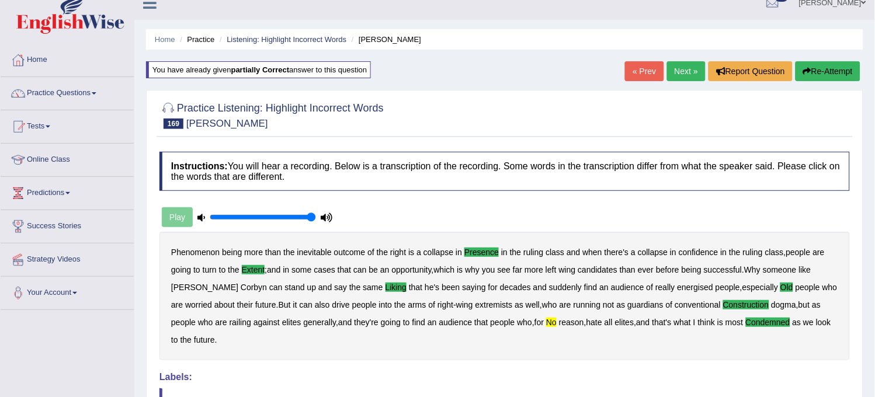
scroll to position [0, 0]
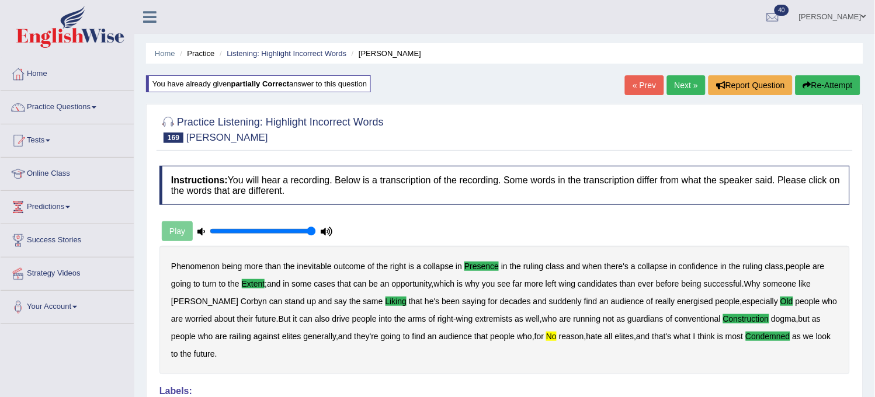
click at [684, 80] on link "Next »" at bounding box center [686, 85] width 39 height 20
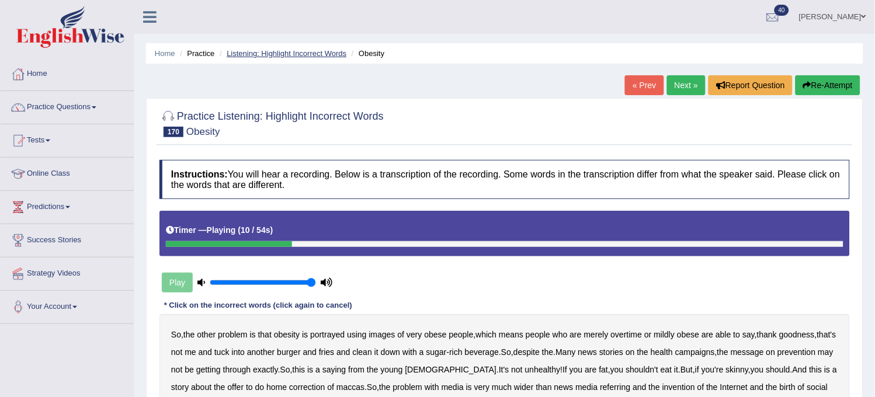
click at [286, 50] on link "Listening: Highlight Incorrect Words" at bounding box center [287, 53] width 120 height 9
